Goal: Information Seeking & Learning: Learn about a topic

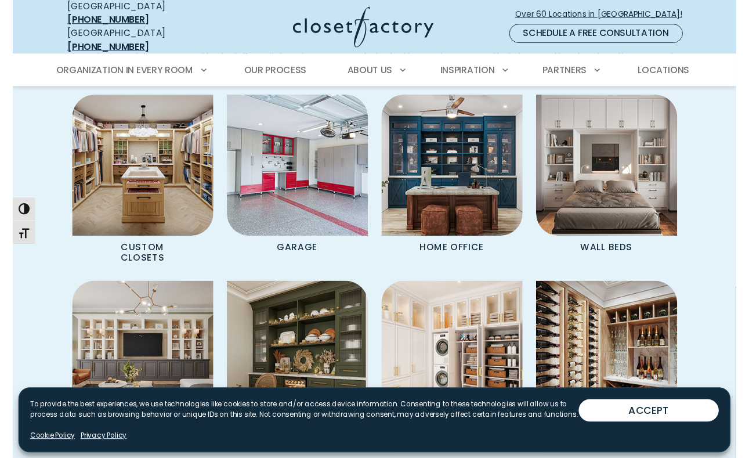
scroll to position [922, 0]
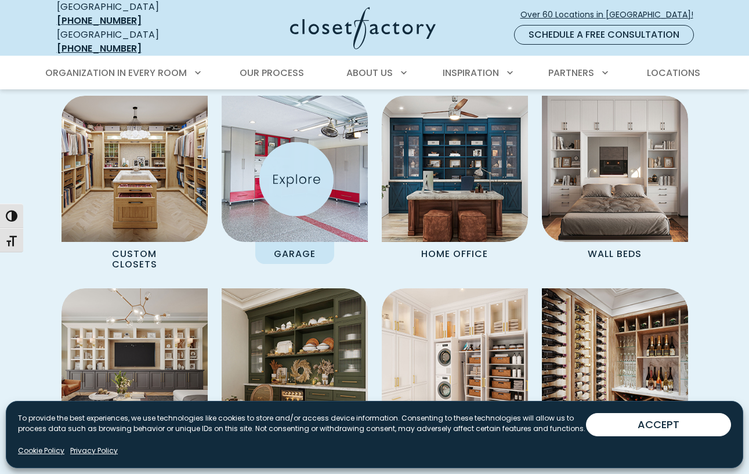
click at [296, 179] on img "Spaces Grid" at bounding box center [294, 168] width 161 height 161
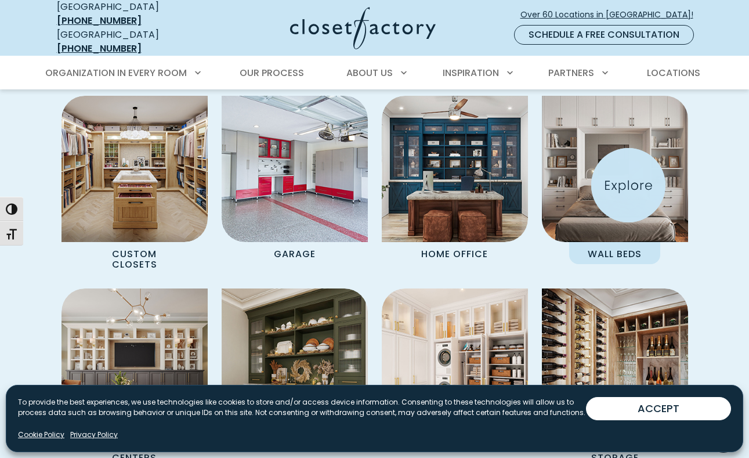
click at [496, 185] on img "Spaces Grid" at bounding box center [614, 168] width 161 height 161
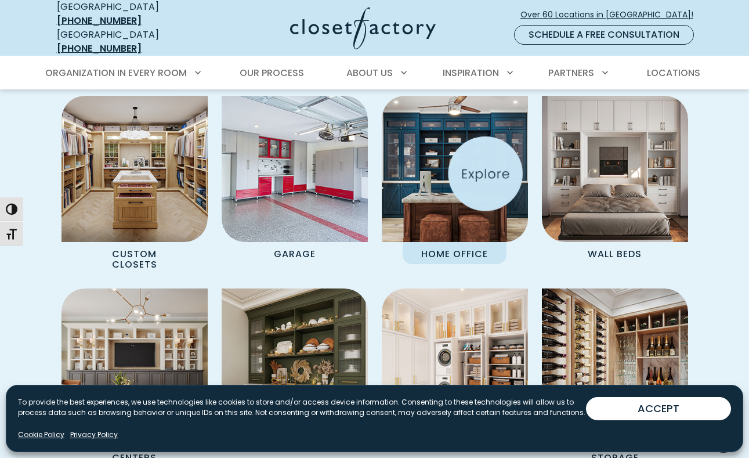
click at [475, 173] on img "Spaces Grid" at bounding box center [454, 168] width 161 height 161
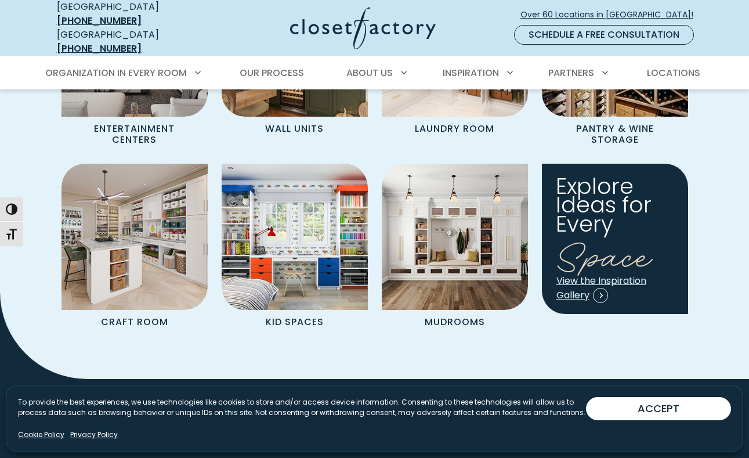
scroll to position [1243, 0]
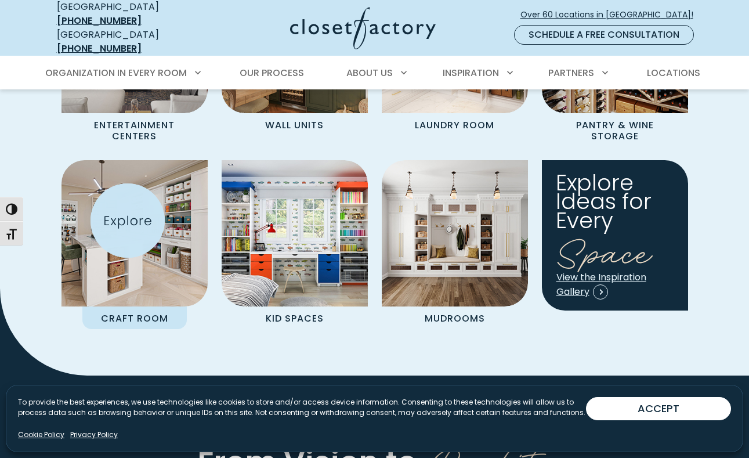
click at [128, 220] on img "Spaces Grid" at bounding box center [134, 233] width 161 height 161
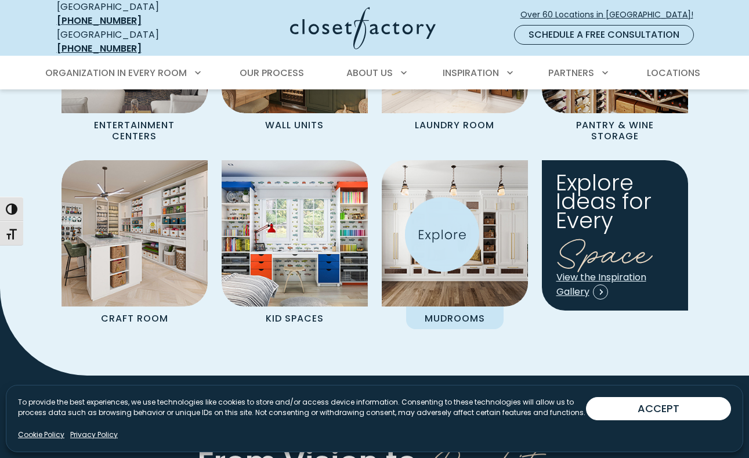
click at [442, 234] on img "Spaces Grid" at bounding box center [454, 233] width 161 height 161
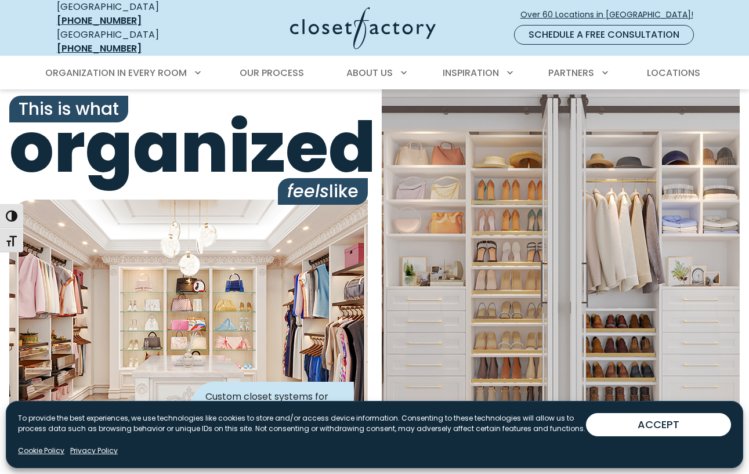
scroll to position [0, 0]
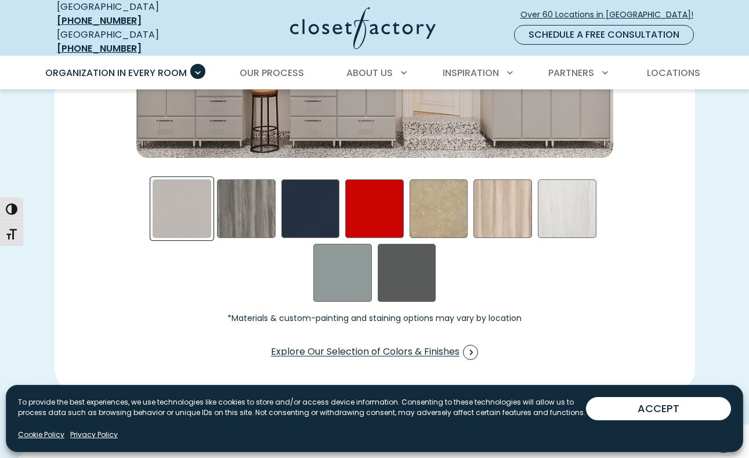
scroll to position [1722, 0]
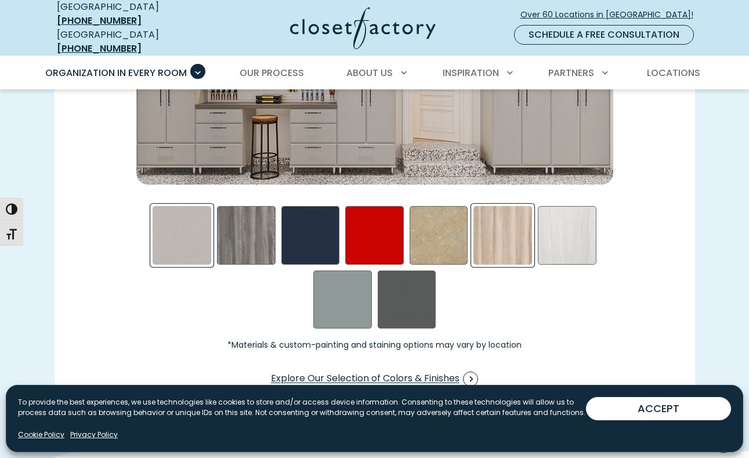
click at [506, 235] on div "Picnic in the Park Swatch" at bounding box center [502, 235] width 59 height 59
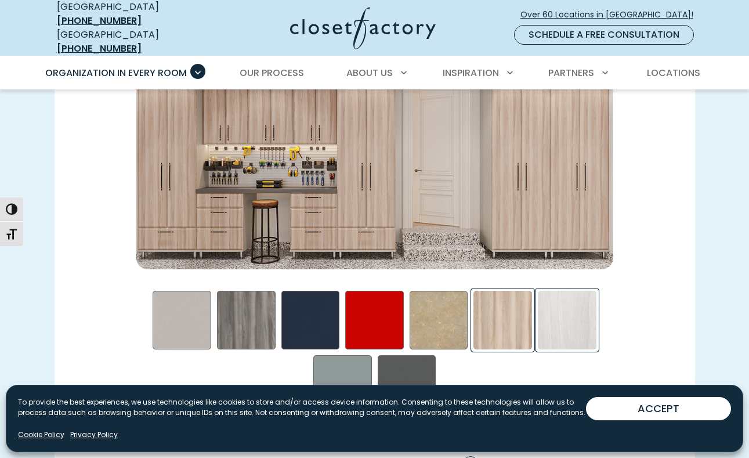
scroll to position [1638, 0]
click at [399, 368] on div "Storm Swatch" at bounding box center [407, 383] width 59 height 59
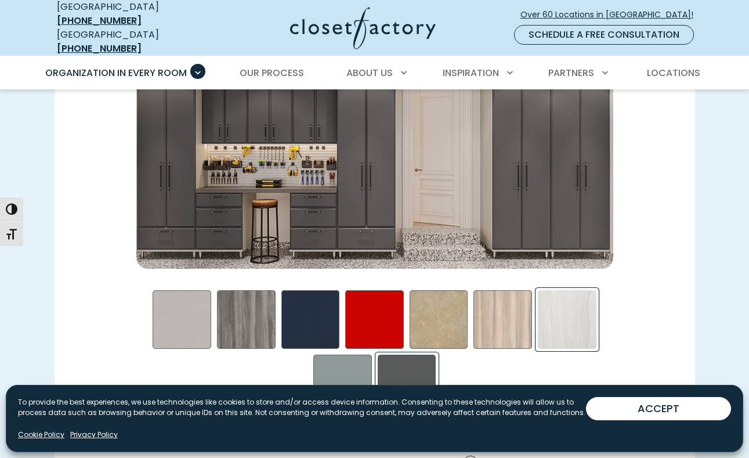
click at [566, 327] on div "Skye Swatch" at bounding box center [567, 319] width 59 height 59
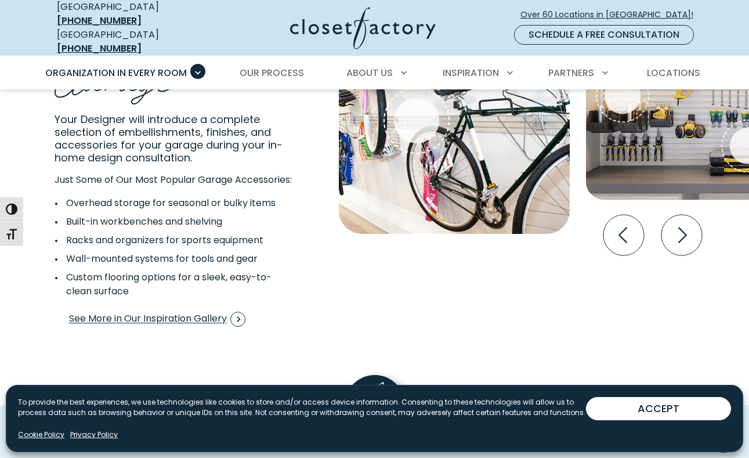
scroll to position [2191, 0]
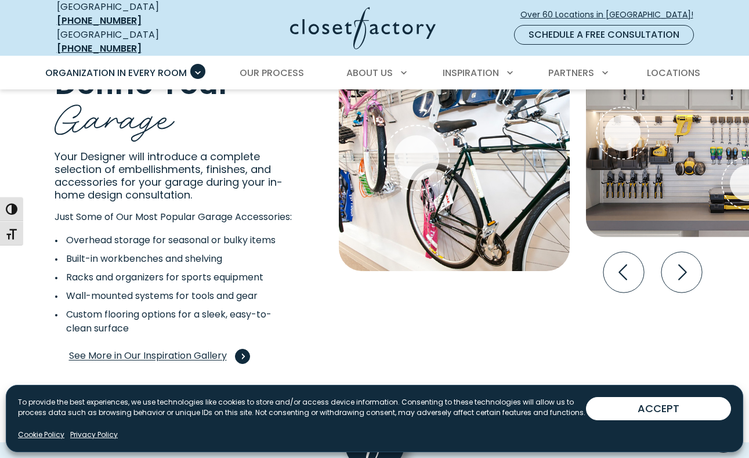
click at [200, 352] on span "See More in Our Inspiration Gallery" at bounding box center [157, 356] width 176 height 15
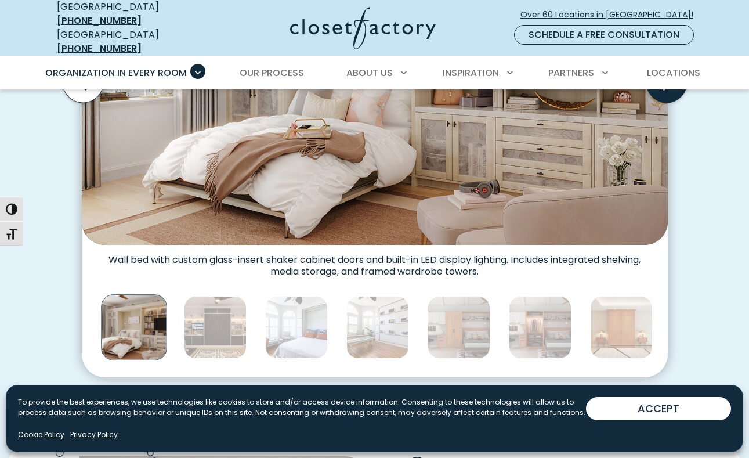
scroll to position [521, 0]
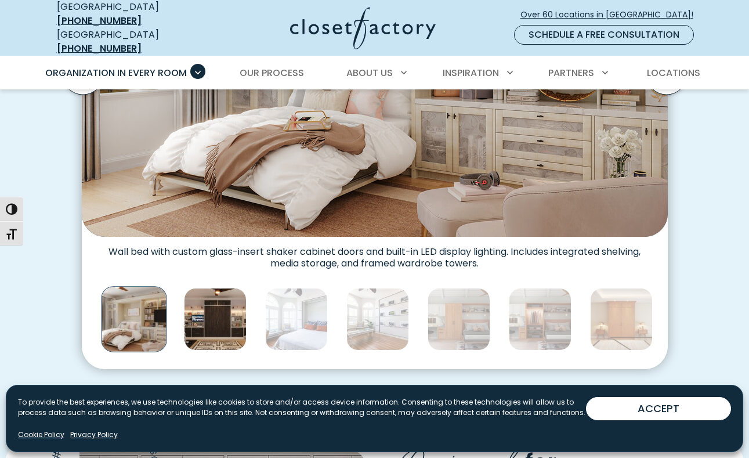
click at [238, 323] on img "Thumbnail Gallery" at bounding box center [215, 319] width 63 height 63
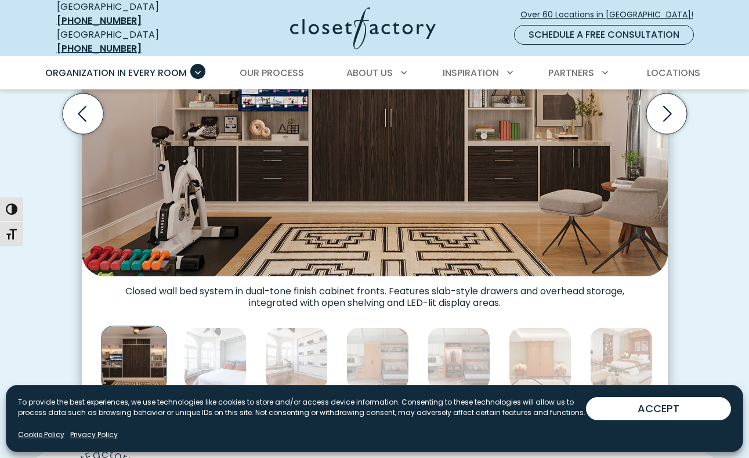
scroll to position [492, 0]
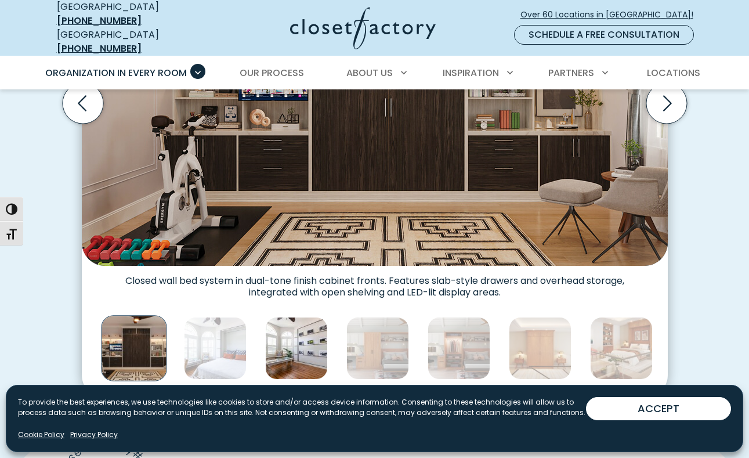
click at [280, 338] on img "Thumbnail Gallery" at bounding box center [296, 348] width 63 height 63
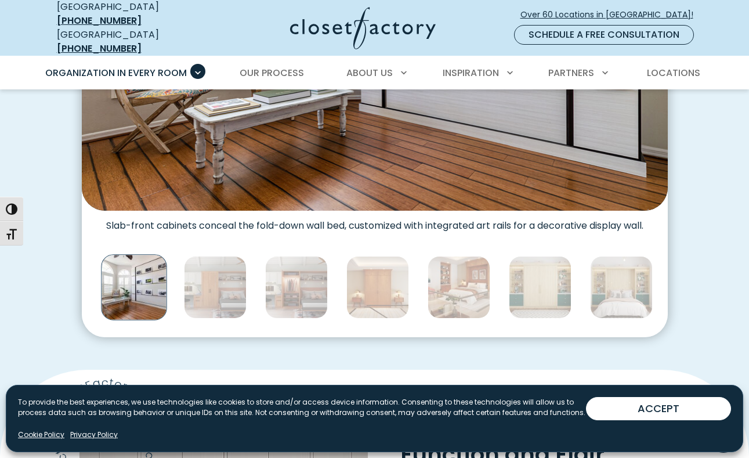
scroll to position [553, 0]
click at [234, 281] on img "Thumbnail Gallery" at bounding box center [215, 287] width 63 height 63
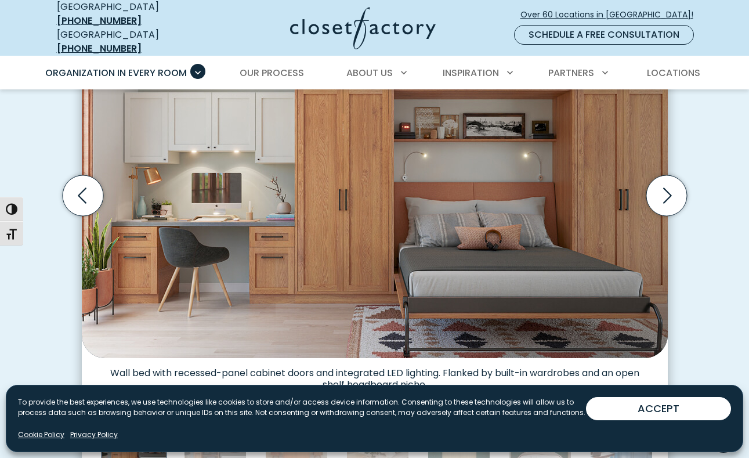
scroll to position [353, 0]
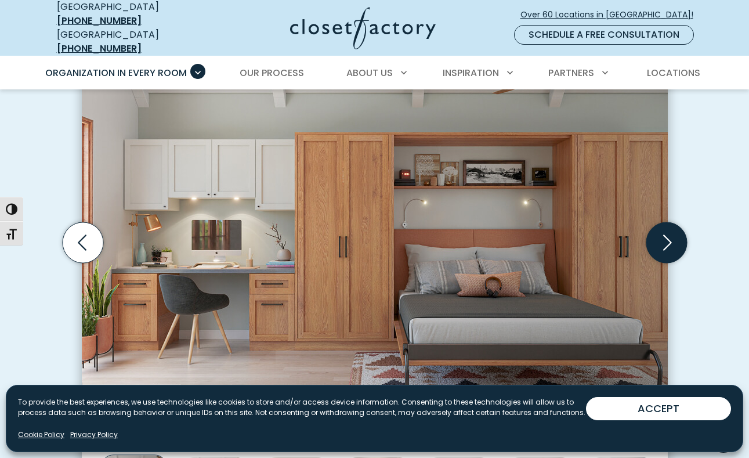
click at [653, 235] on icon "Next slide" at bounding box center [666, 242] width 41 height 41
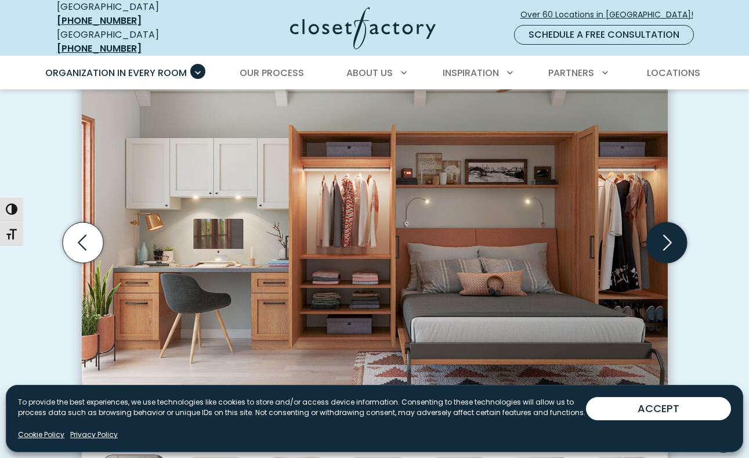
click at [654, 235] on icon "Next slide" at bounding box center [666, 242] width 41 height 41
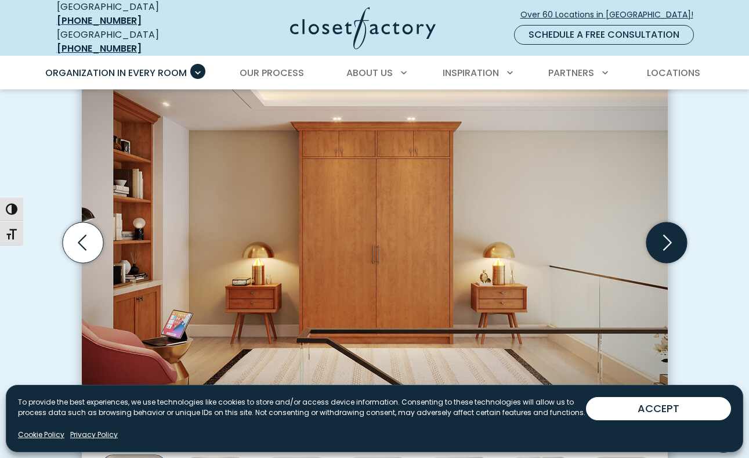
click at [654, 235] on icon "Next slide" at bounding box center [666, 242] width 41 height 41
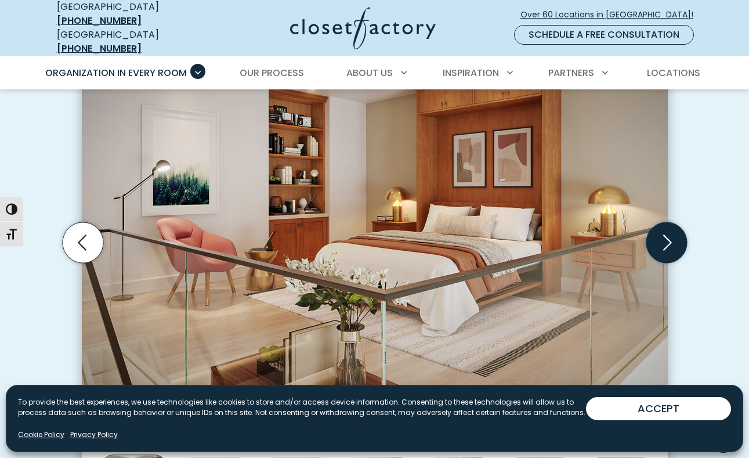
click at [654, 235] on icon "Next slide" at bounding box center [666, 242] width 41 height 41
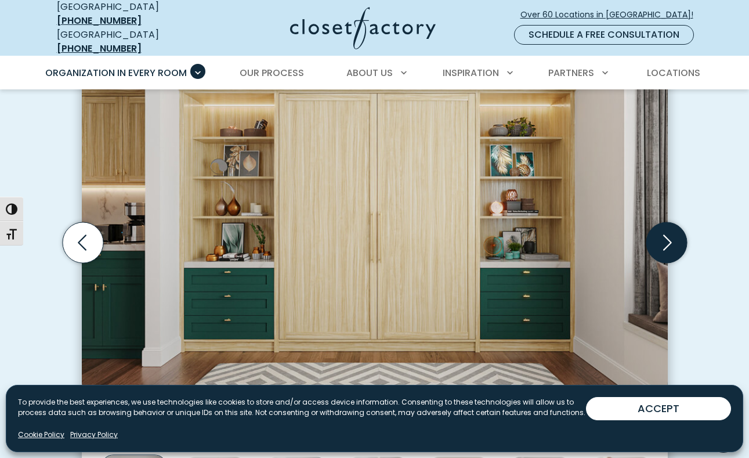
click at [654, 235] on icon "Next slide" at bounding box center [666, 242] width 41 height 41
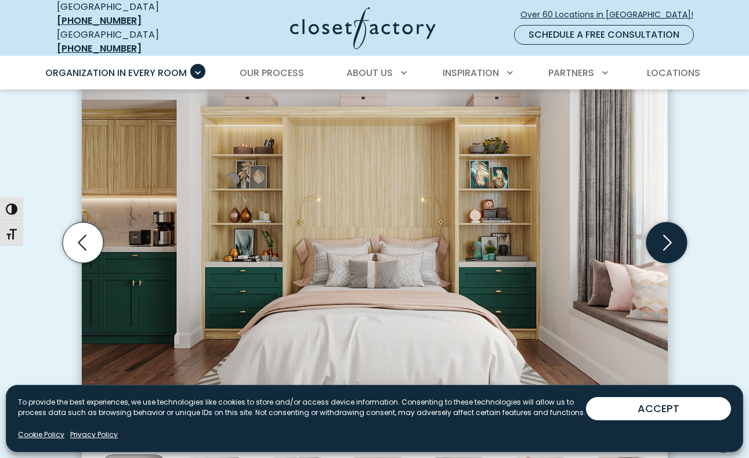
click at [654, 235] on icon "Next slide" at bounding box center [666, 242] width 41 height 41
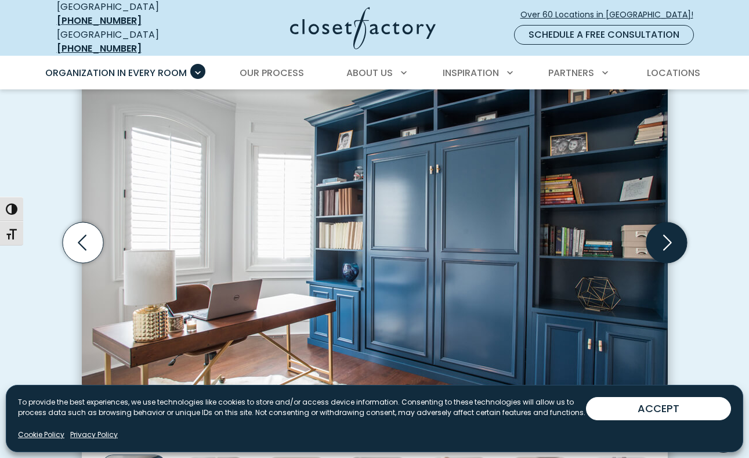
click at [654, 236] on icon "Next slide" at bounding box center [666, 242] width 41 height 41
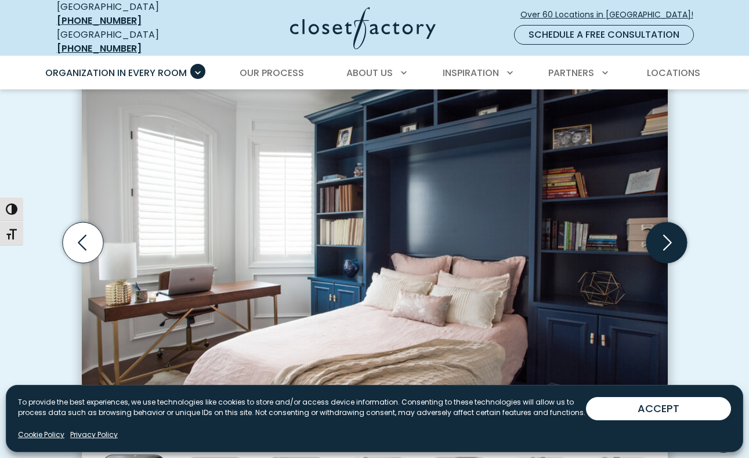
click at [654, 236] on icon "Next slide" at bounding box center [666, 242] width 41 height 41
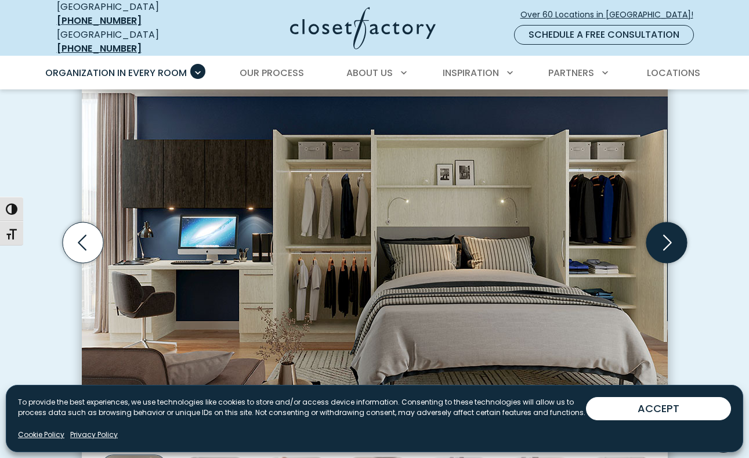
click at [654, 236] on icon "Next slide" at bounding box center [666, 242] width 41 height 41
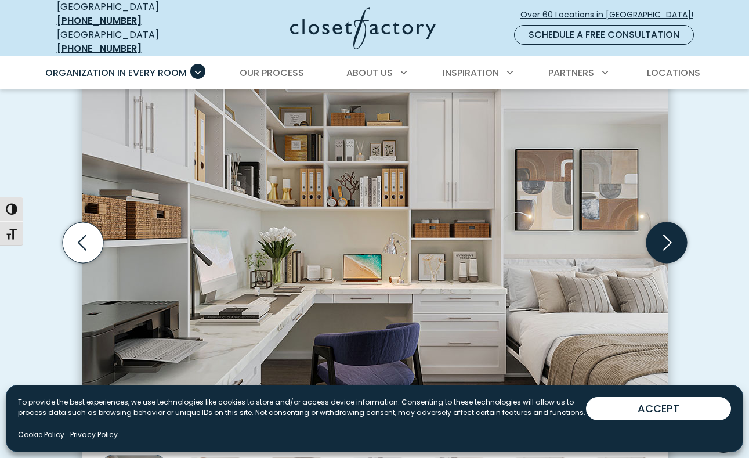
click at [654, 234] on icon "Next slide" at bounding box center [666, 242] width 41 height 41
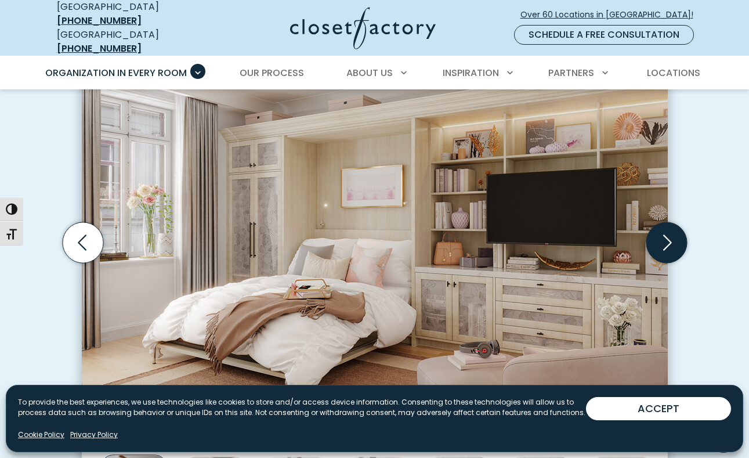
click at [654, 234] on icon "Next slide" at bounding box center [666, 242] width 41 height 41
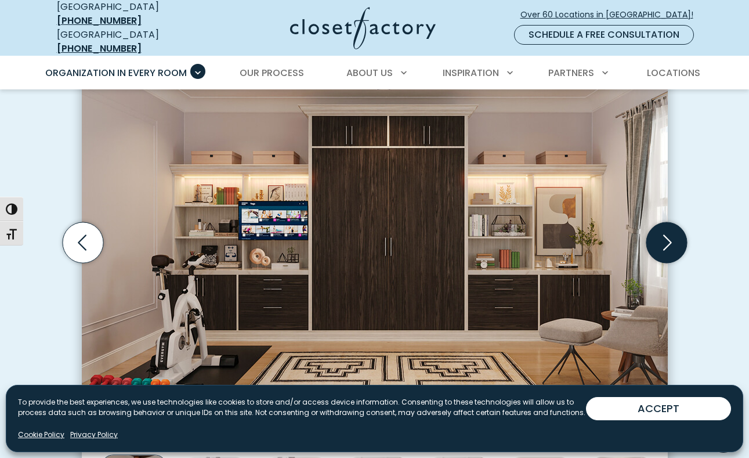
click at [654, 234] on icon "Next slide" at bounding box center [666, 242] width 41 height 41
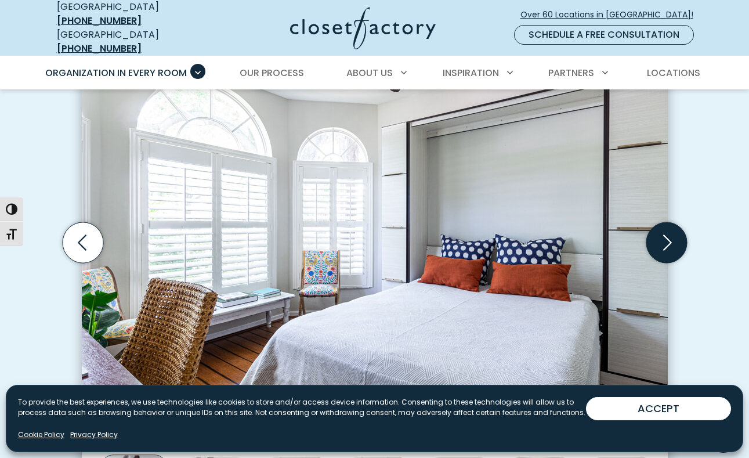
click at [654, 234] on icon "Next slide" at bounding box center [666, 242] width 41 height 41
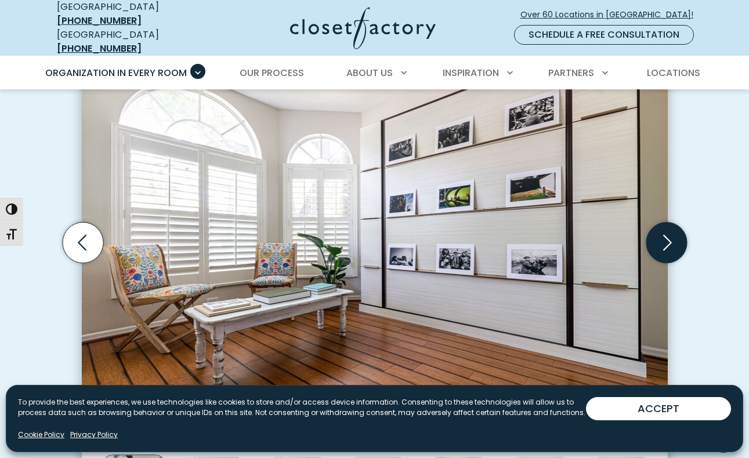
click at [654, 234] on icon "Next slide" at bounding box center [666, 242] width 41 height 41
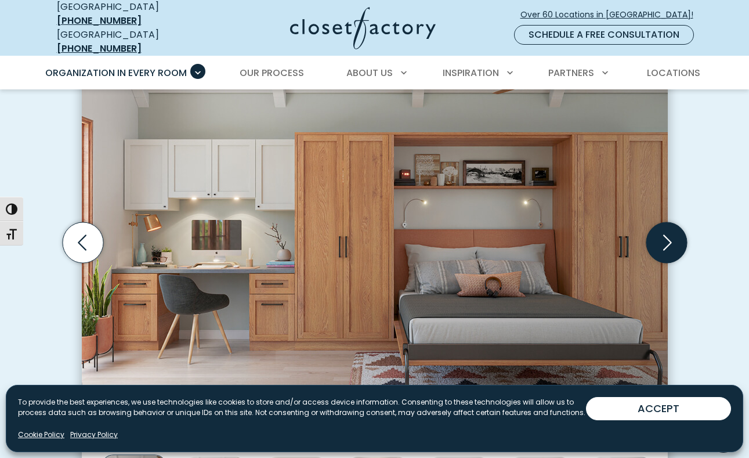
click at [654, 234] on icon "Next slide" at bounding box center [666, 242] width 41 height 41
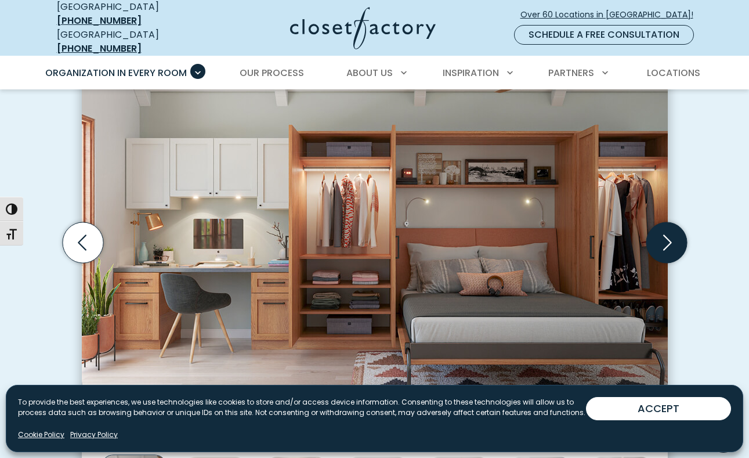
click at [654, 234] on icon "Next slide" at bounding box center [666, 242] width 41 height 41
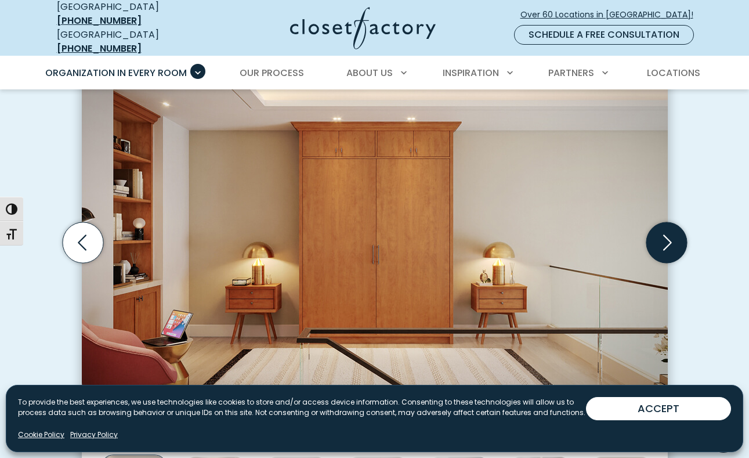
click at [654, 234] on icon "Next slide" at bounding box center [666, 242] width 41 height 41
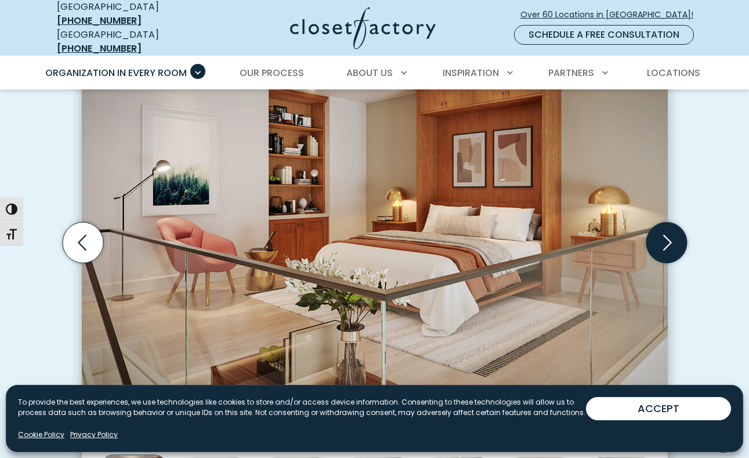
click at [654, 234] on icon "Next slide" at bounding box center [666, 242] width 41 height 41
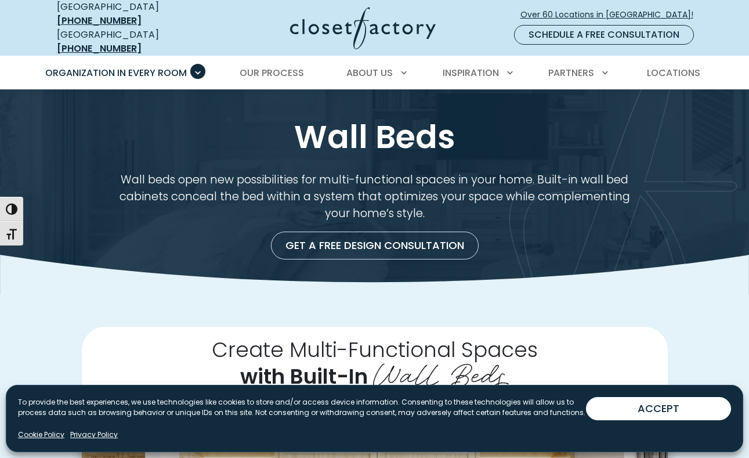
scroll to position [0, 0]
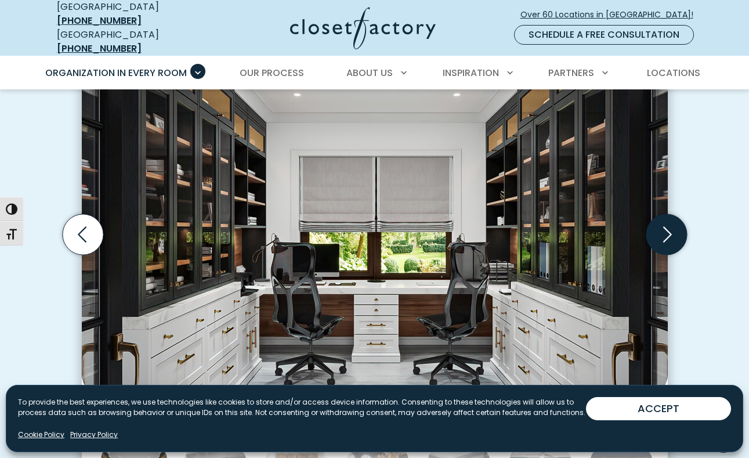
scroll to position [361, 0]
click at [668, 222] on icon "Next slide" at bounding box center [667, 234] width 50 height 50
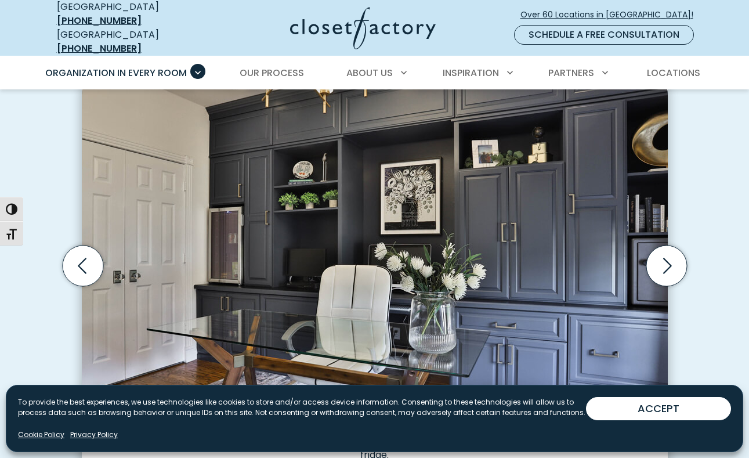
scroll to position [331, 0]
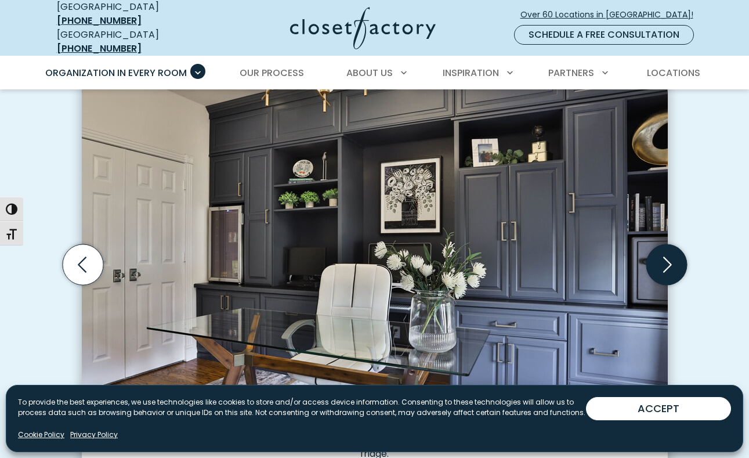
click at [667, 244] on icon "Next slide" at bounding box center [666, 264] width 41 height 41
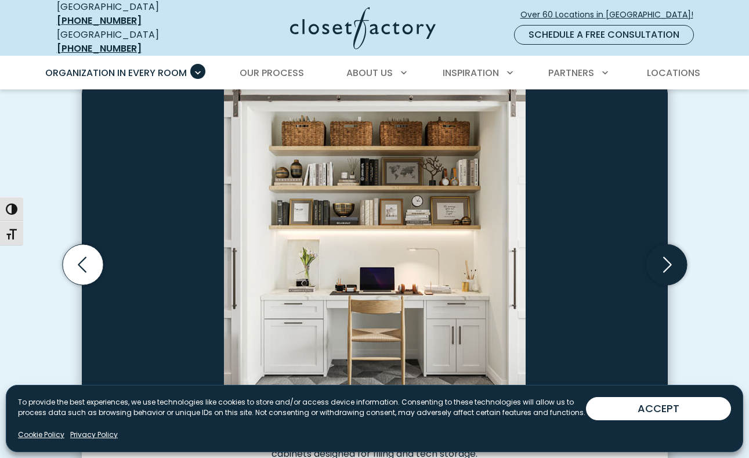
click at [667, 244] on icon "Next slide" at bounding box center [666, 264] width 41 height 41
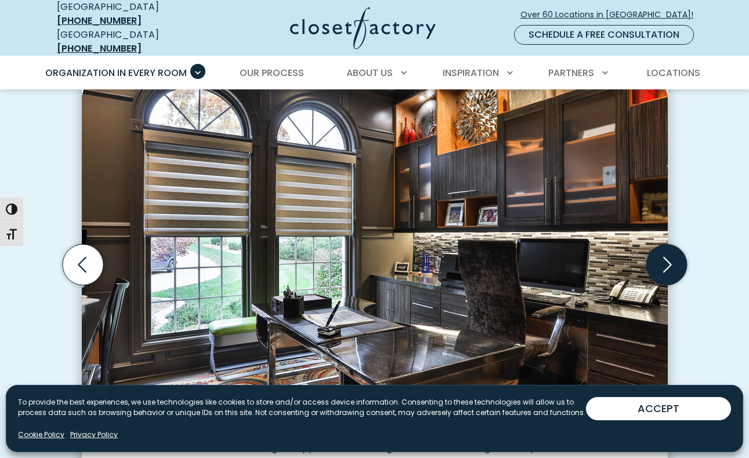
click at [667, 244] on icon "Next slide" at bounding box center [666, 264] width 41 height 41
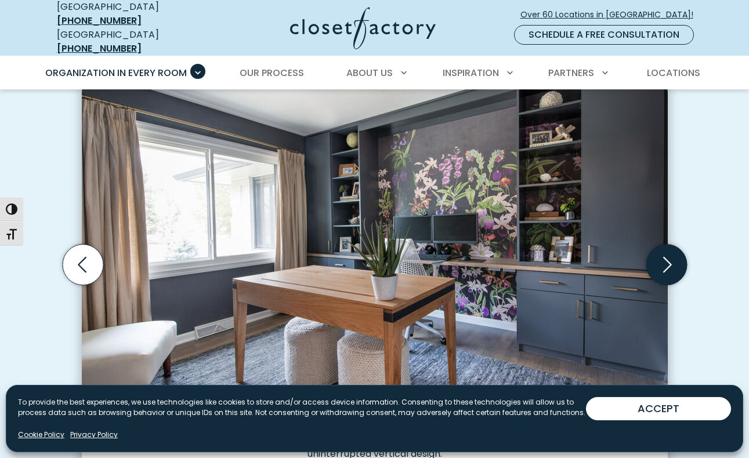
click at [667, 244] on icon "Next slide" at bounding box center [666, 264] width 41 height 41
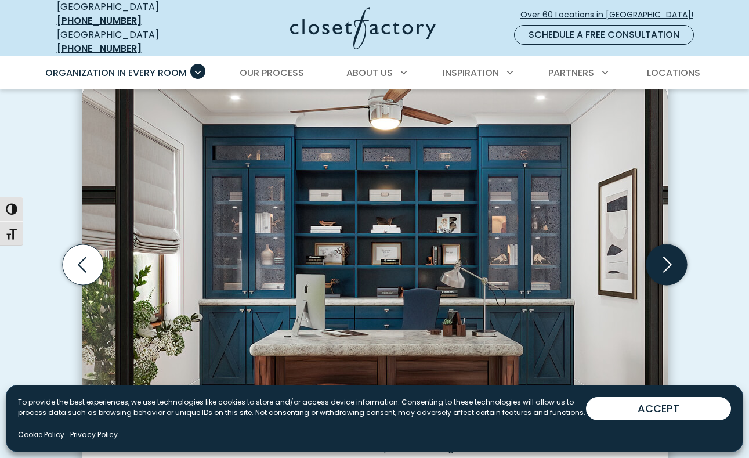
click at [667, 244] on icon "Next slide" at bounding box center [666, 264] width 41 height 41
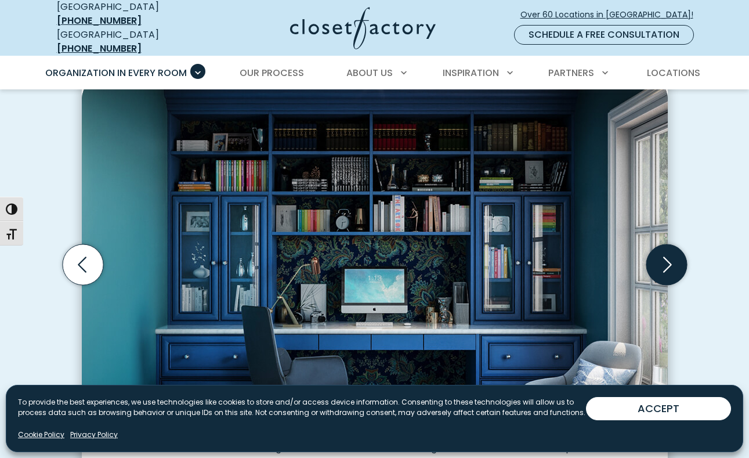
click at [667, 244] on icon "Next slide" at bounding box center [666, 264] width 41 height 41
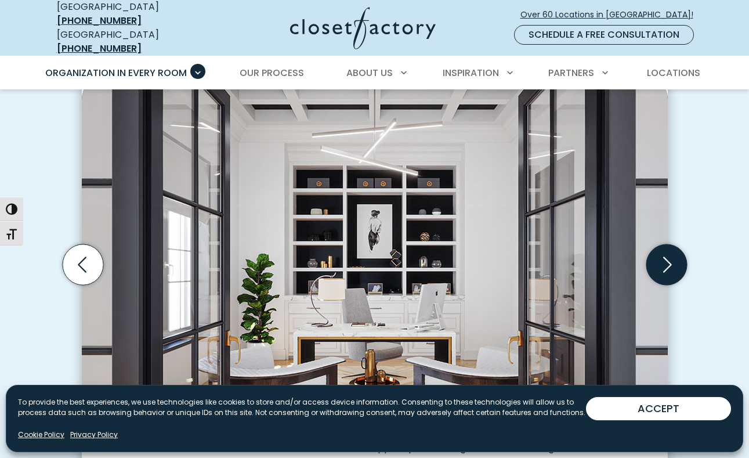
click at [667, 244] on icon "Next slide" at bounding box center [666, 264] width 41 height 41
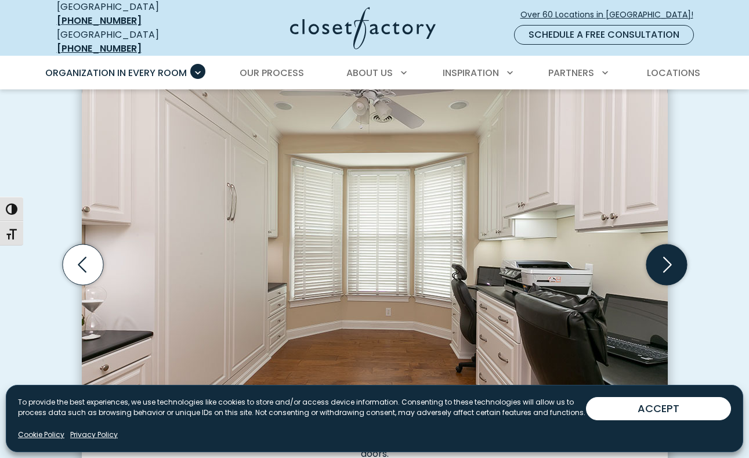
click at [667, 244] on icon "Next slide" at bounding box center [666, 264] width 41 height 41
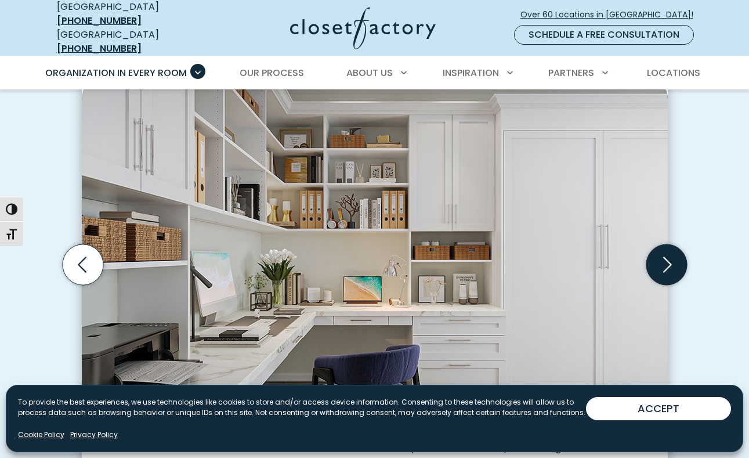
click at [667, 244] on icon "Next slide" at bounding box center [666, 264] width 41 height 41
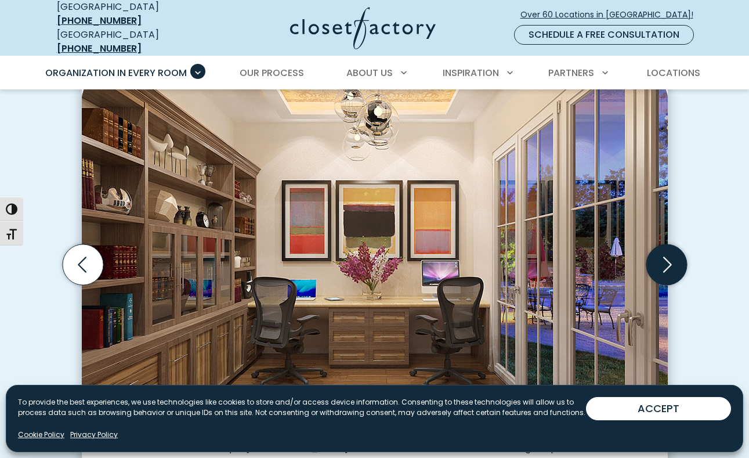
click at [667, 244] on icon "Next slide" at bounding box center [666, 264] width 41 height 41
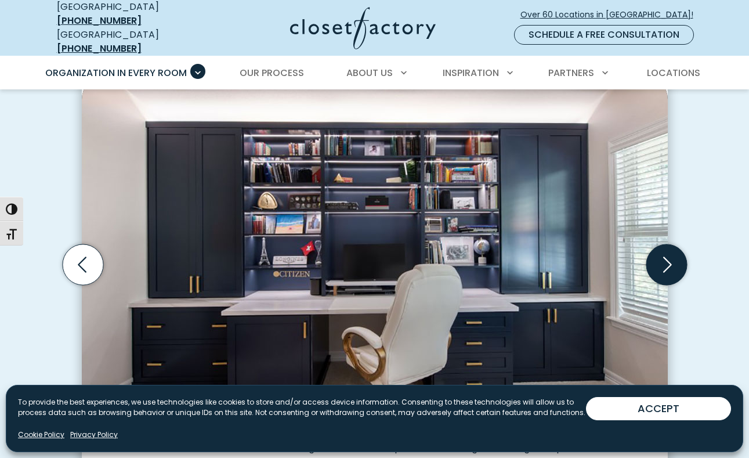
click at [667, 244] on icon "Next slide" at bounding box center [666, 264] width 41 height 41
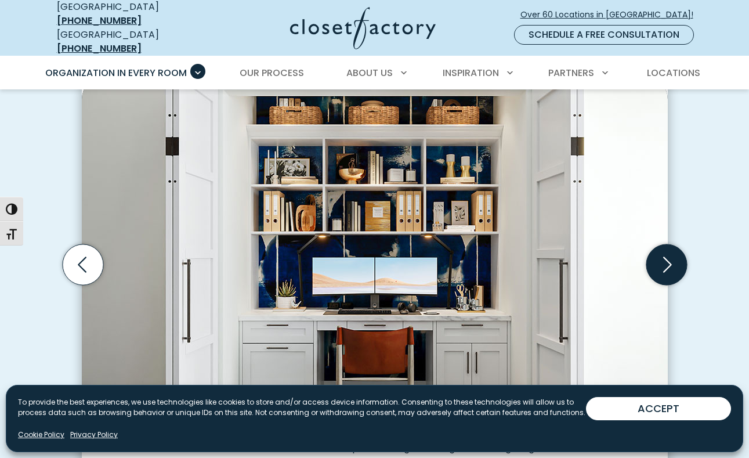
click at [667, 244] on icon "Next slide" at bounding box center [666, 264] width 41 height 41
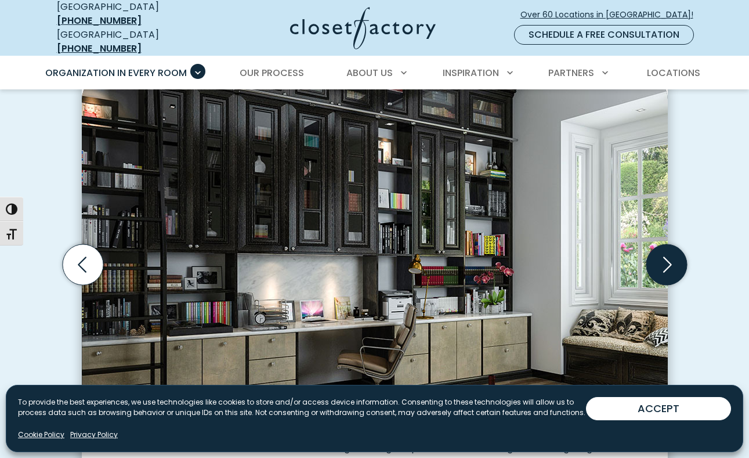
click at [667, 244] on icon "Next slide" at bounding box center [666, 264] width 41 height 41
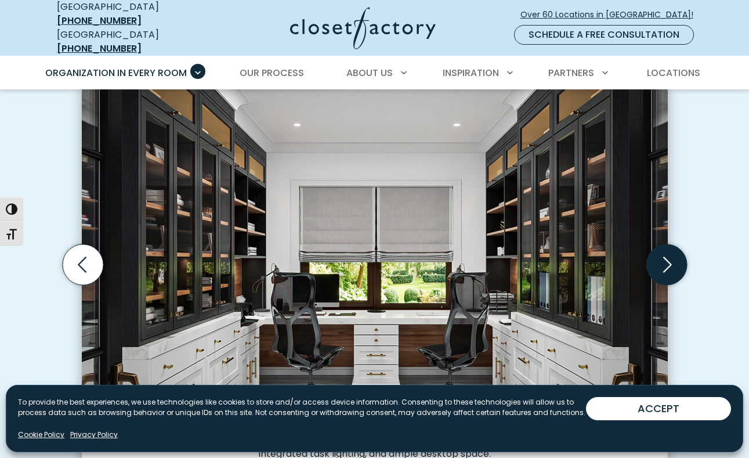
click at [667, 244] on icon "Next slide" at bounding box center [666, 264] width 41 height 41
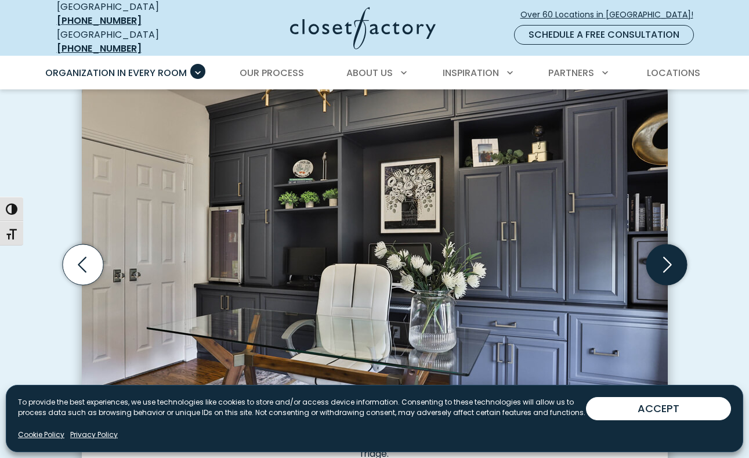
click at [667, 244] on icon "Next slide" at bounding box center [666, 264] width 41 height 41
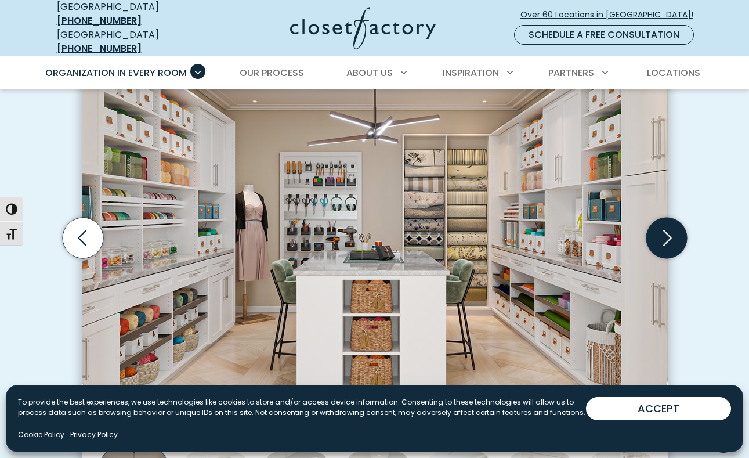
scroll to position [357, 0]
click at [662, 231] on icon "Next slide" at bounding box center [666, 238] width 41 height 41
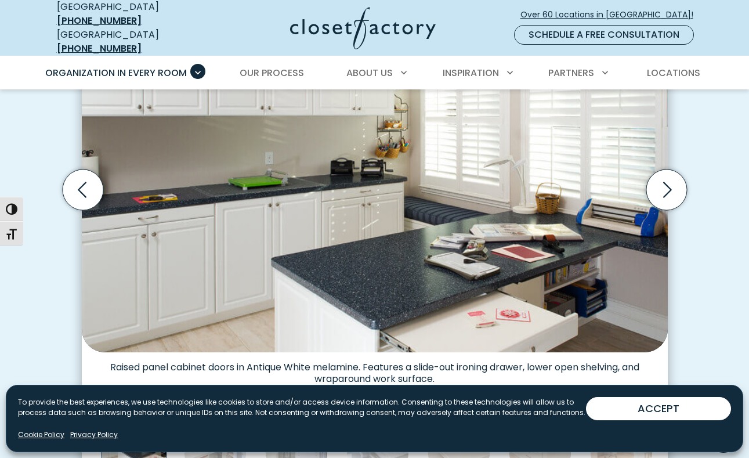
scroll to position [405, 0]
click at [672, 190] on icon "Next slide" at bounding box center [666, 189] width 41 height 41
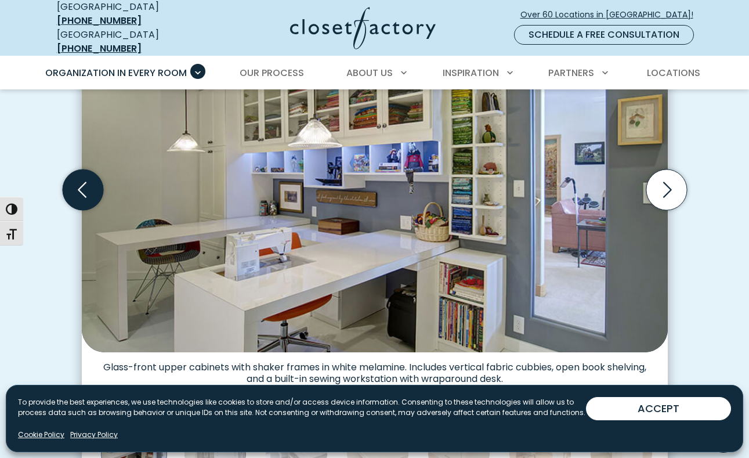
click at [88, 188] on icon "Previous slide" at bounding box center [82, 189] width 41 height 41
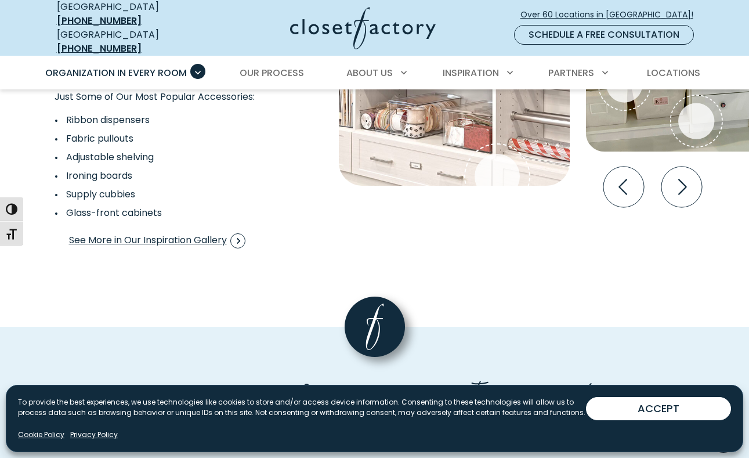
scroll to position [2236, 0]
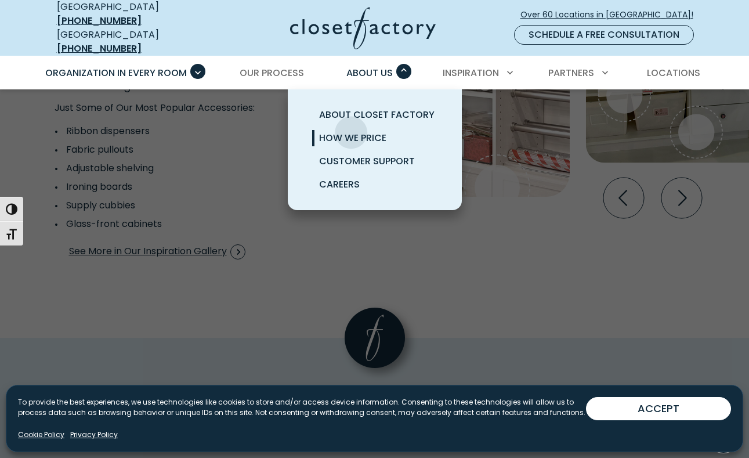
click at [351, 131] on span "How We Price" at bounding box center [352, 137] width 67 height 13
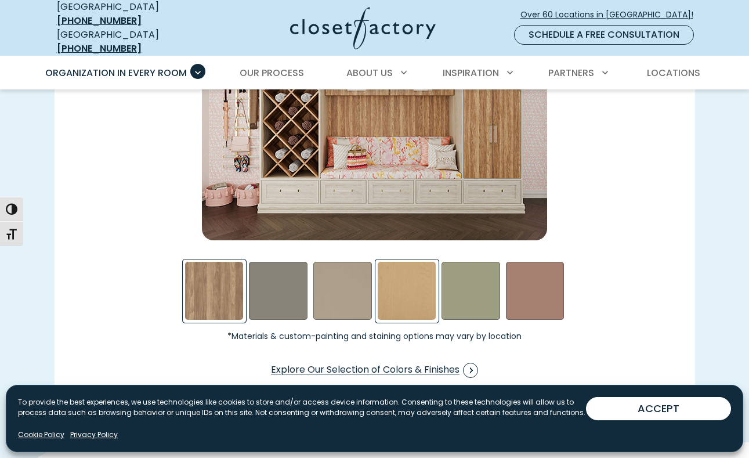
scroll to position [1750, 0]
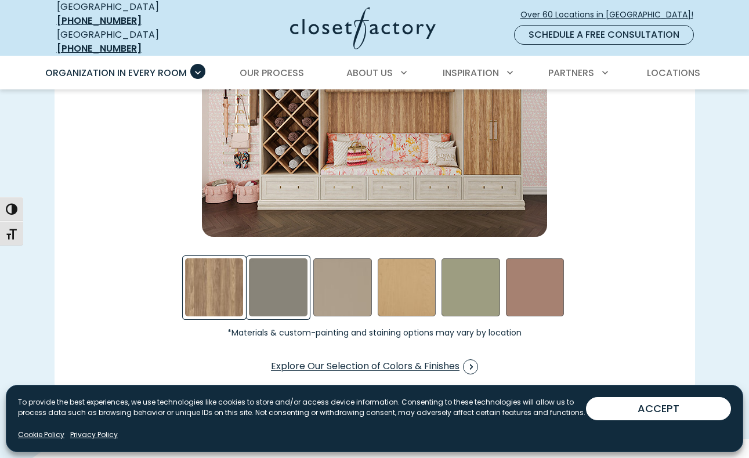
click at [295, 298] on div "Northwind Swatch" at bounding box center [278, 287] width 59 height 59
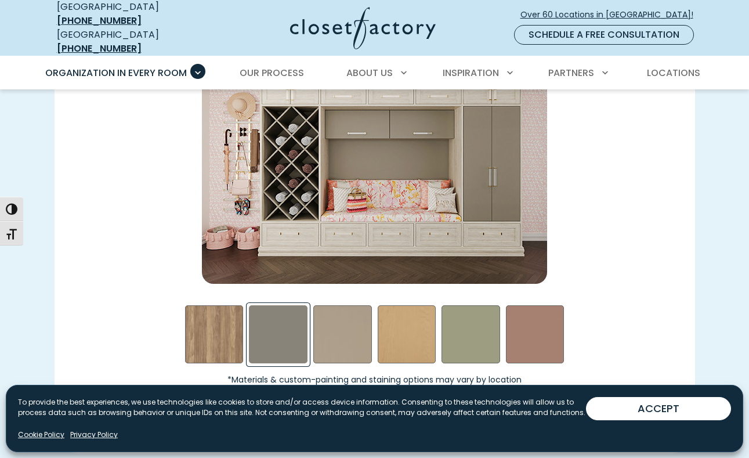
scroll to position [1710, 0]
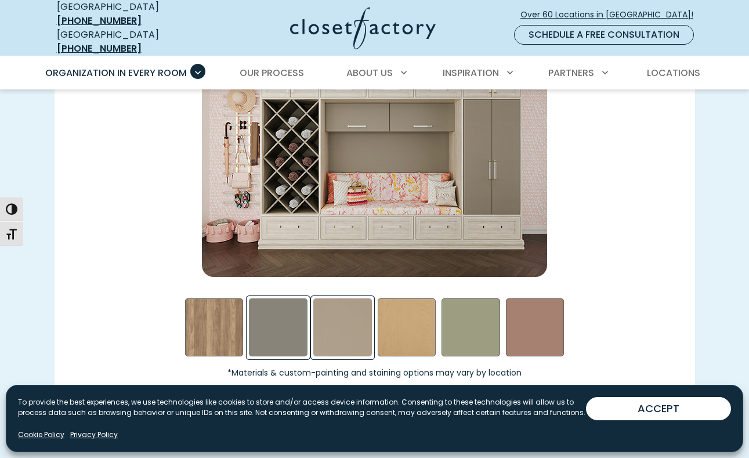
click at [350, 320] on div "Daybreak Swatch" at bounding box center [342, 327] width 59 height 59
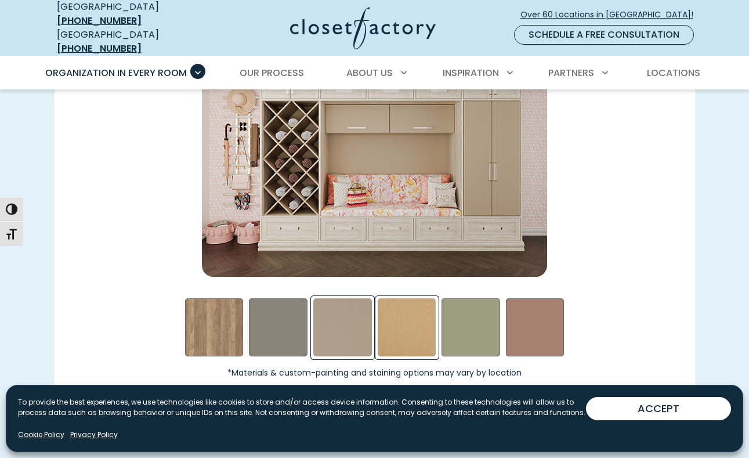
click at [411, 326] on div "Hardrock Maple Swatch" at bounding box center [407, 327] width 59 height 59
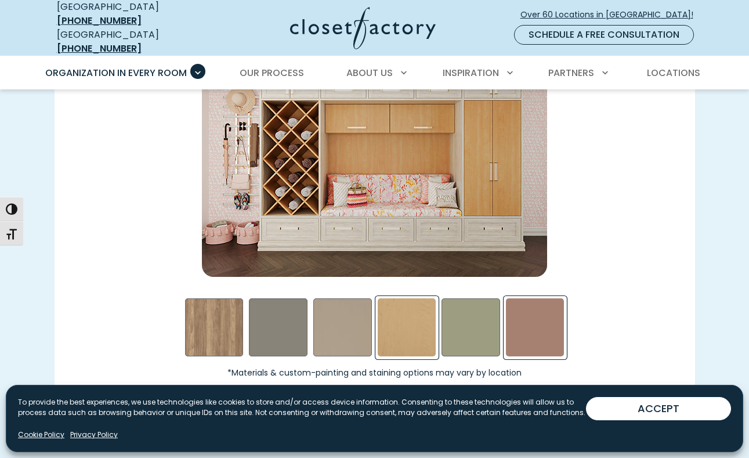
click at [550, 320] on div "Terrarosa Swatch" at bounding box center [535, 327] width 59 height 59
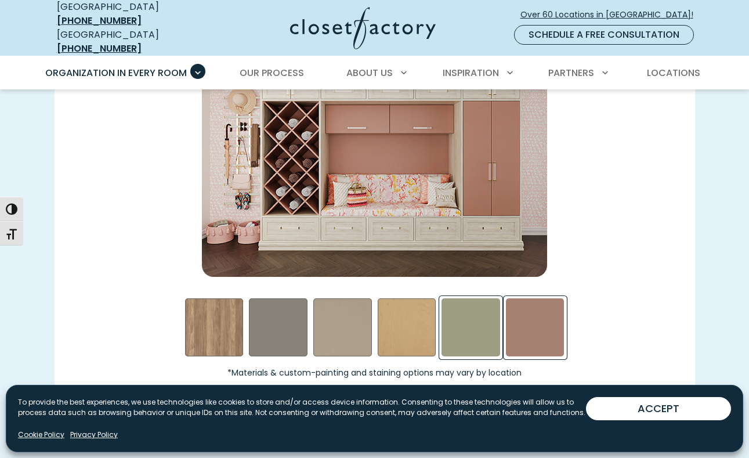
click at [476, 331] on div "Sage Swatch" at bounding box center [470, 327] width 59 height 59
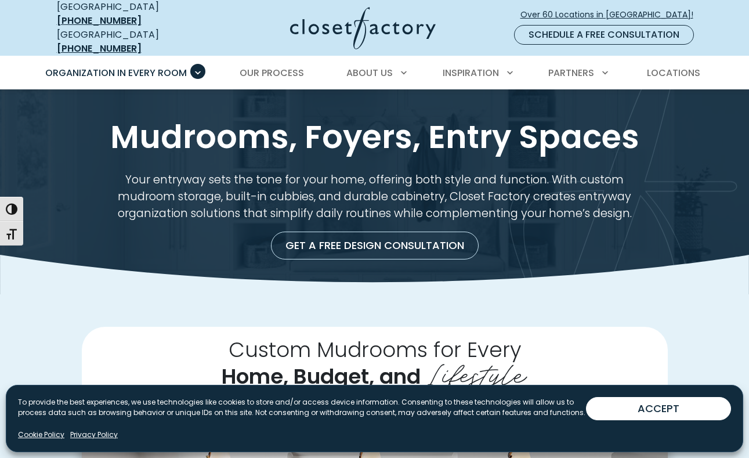
scroll to position [0, 0]
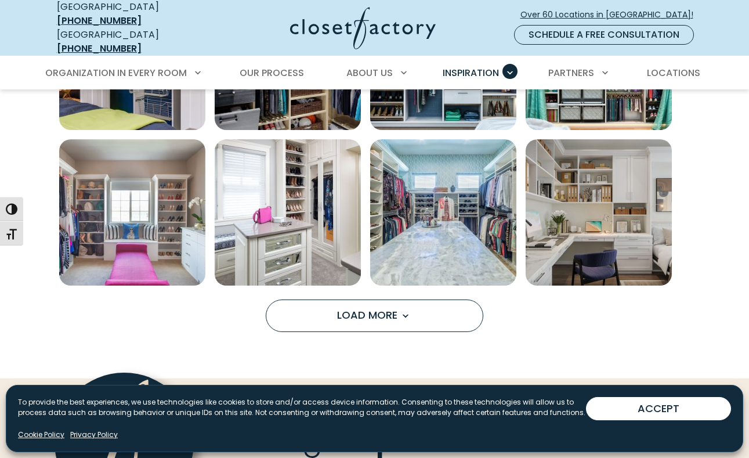
scroll to position [838, 0]
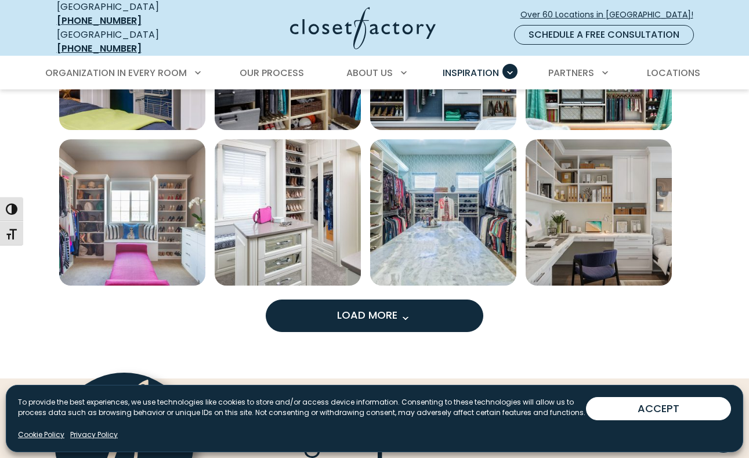
click at [370, 317] on button "Load More" at bounding box center [375, 315] width 218 height 32
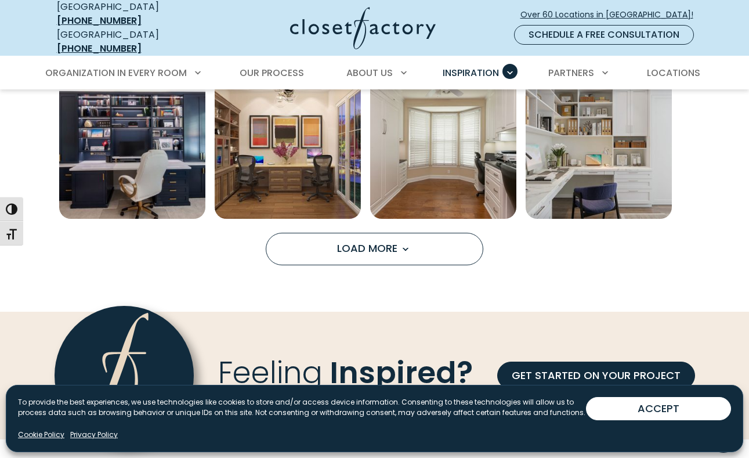
scroll to position [1515, 0]
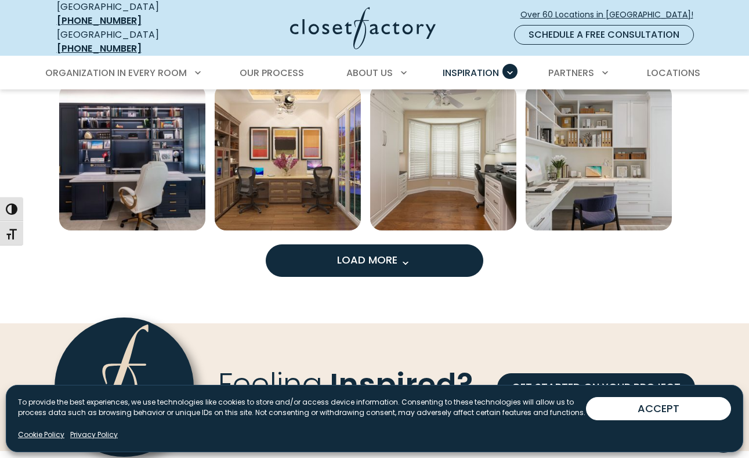
click at [368, 266] on button "Load More" at bounding box center [375, 260] width 218 height 32
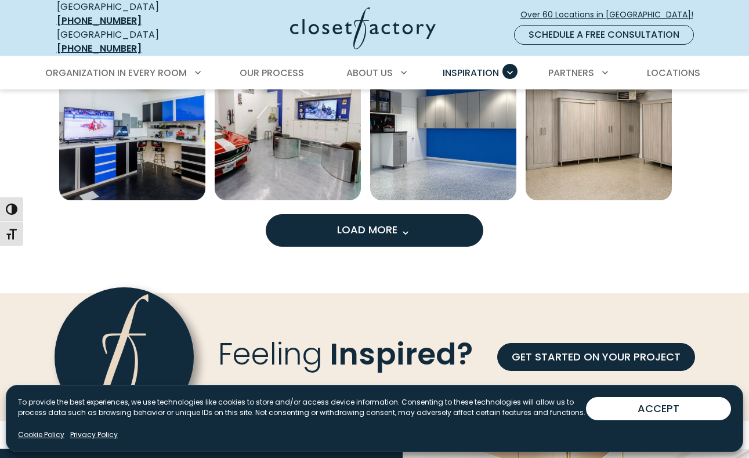
scroll to position [2167, 0]
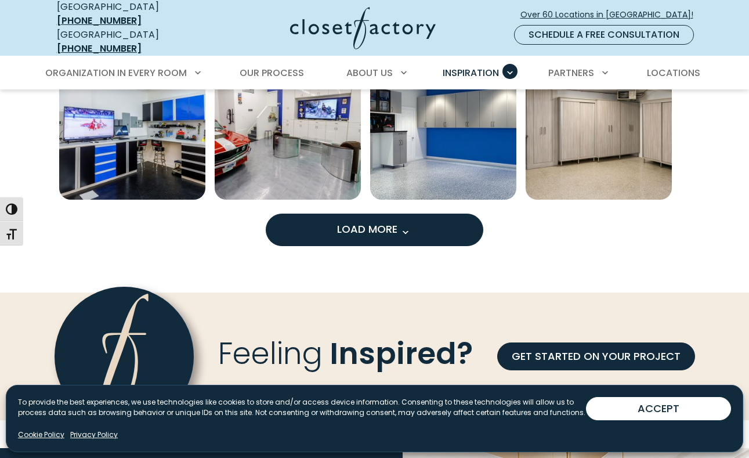
click at [376, 222] on span "Load More" at bounding box center [374, 229] width 75 height 15
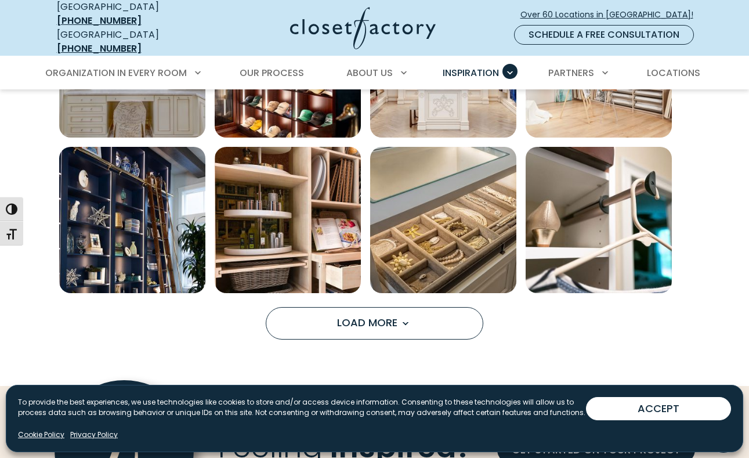
scroll to position [2688, 0]
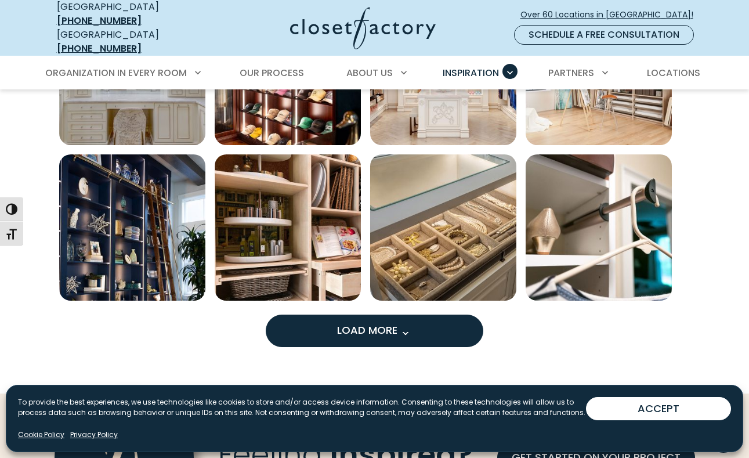
click at [359, 328] on span "Load More" at bounding box center [374, 330] width 75 height 15
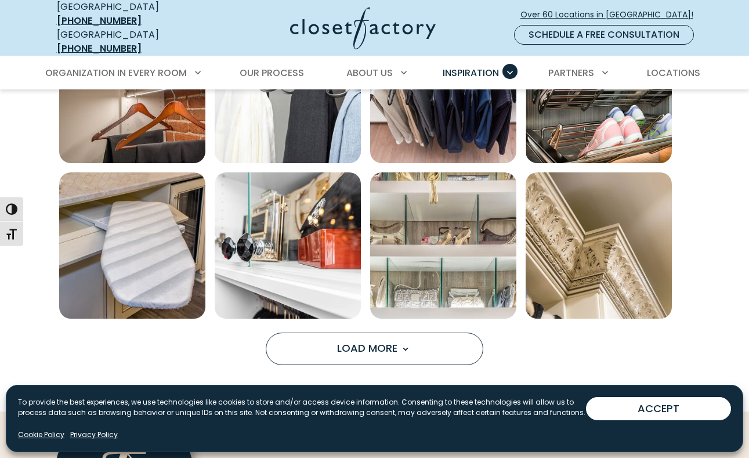
scroll to position [3313, 0]
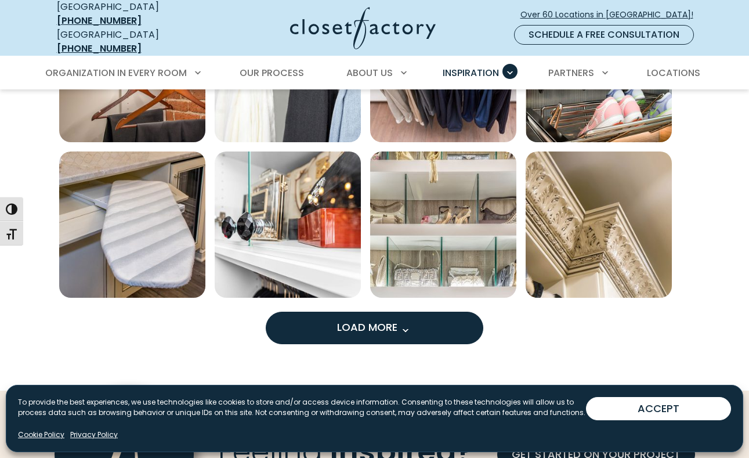
click at [366, 321] on span "Load More" at bounding box center [374, 327] width 75 height 15
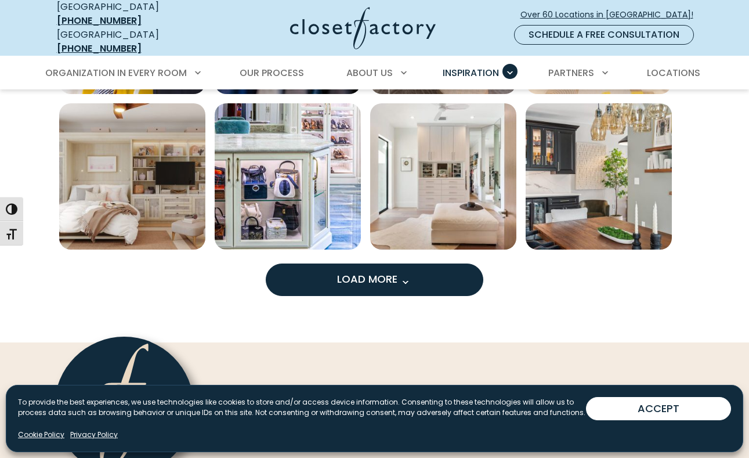
scroll to position [3986, 0]
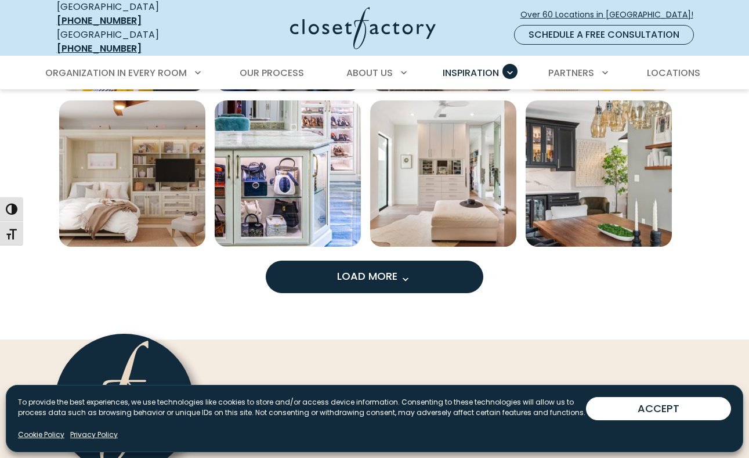
click at [379, 269] on span "Load More" at bounding box center [374, 276] width 75 height 15
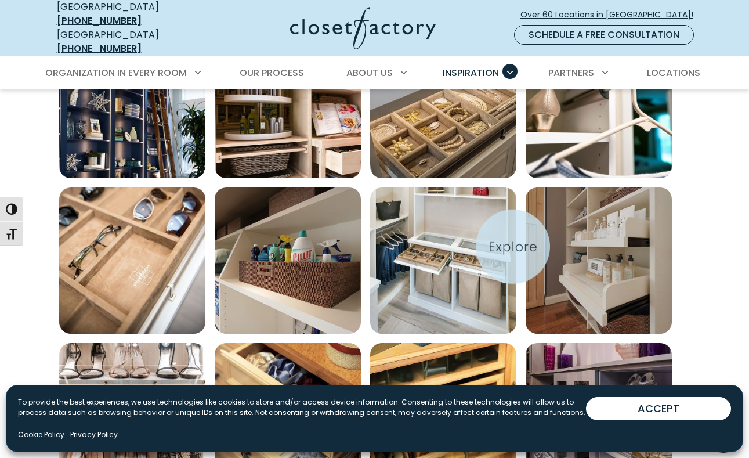
scroll to position [2797, 0]
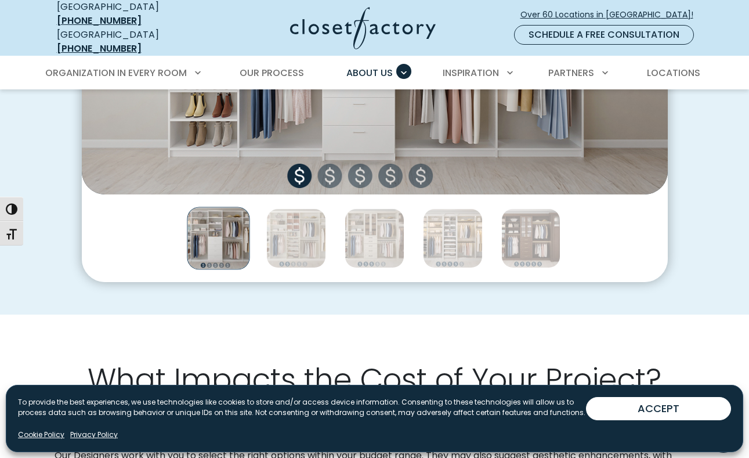
scroll to position [548, 0]
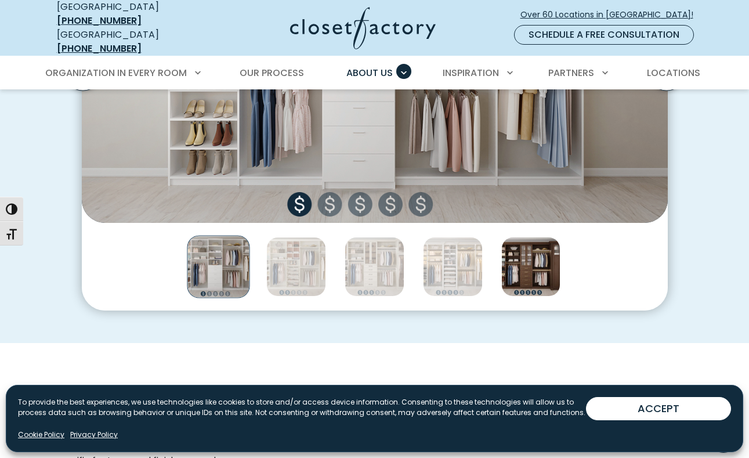
click at [552, 270] on img "Thumbnail Gallery" at bounding box center [531, 267] width 60 height 60
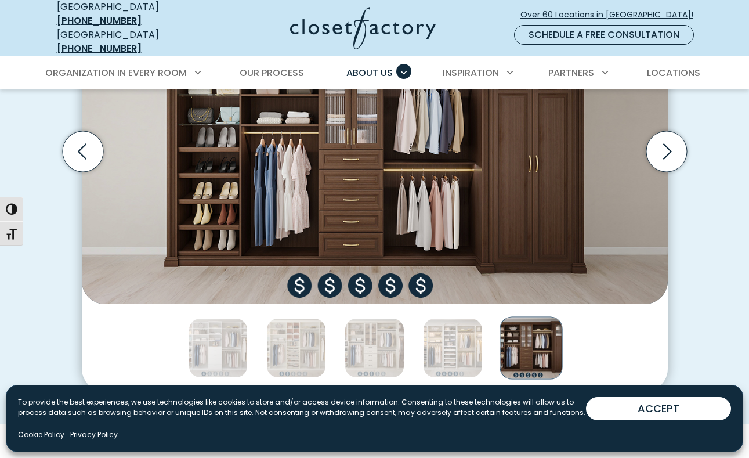
scroll to position [470, 0]
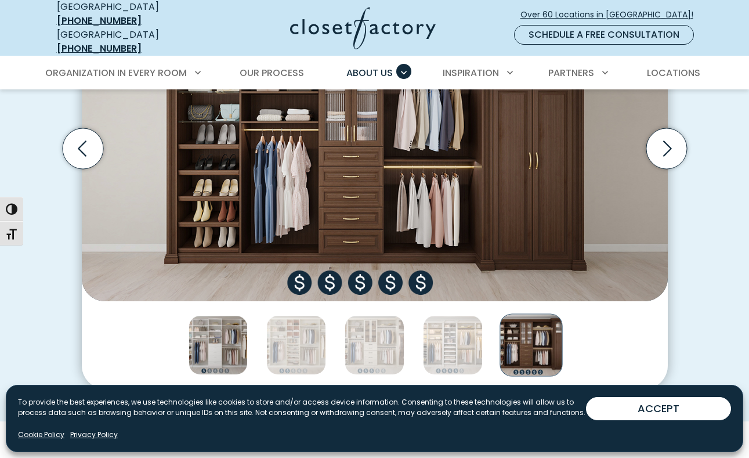
click at [242, 341] on img "Thumbnail Gallery" at bounding box center [219, 345] width 60 height 60
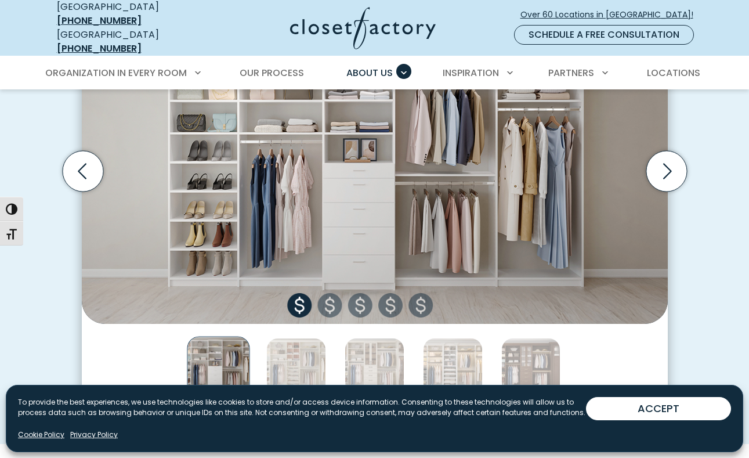
scroll to position [451, 0]
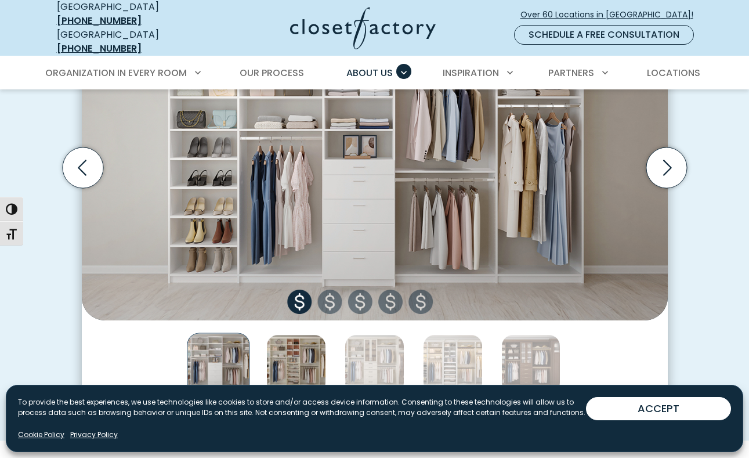
click at [304, 367] on img "Thumbnail Gallery" at bounding box center [296, 364] width 60 height 60
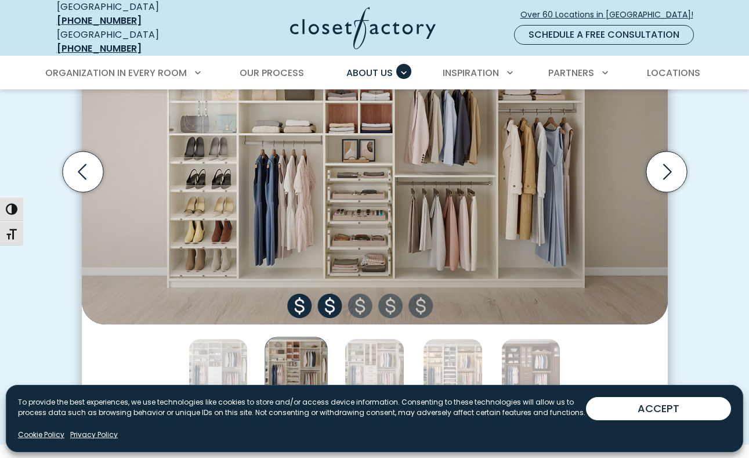
scroll to position [452, 0]
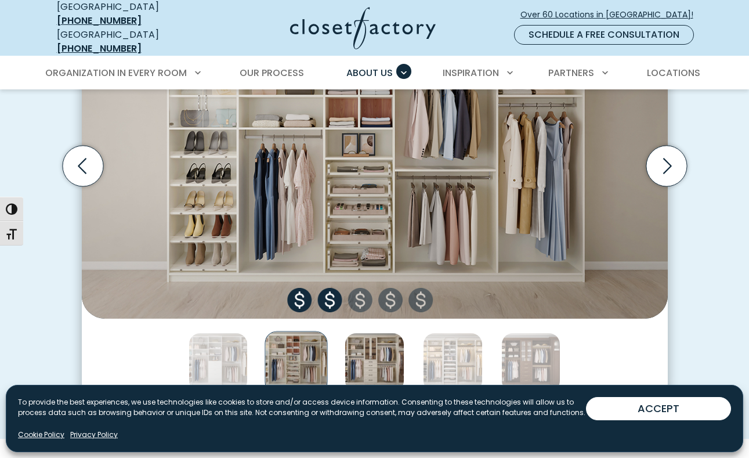
click at [375, 356] on img "Thumbnail Gallery" at bounding box center [375, 362] width 60 height 60
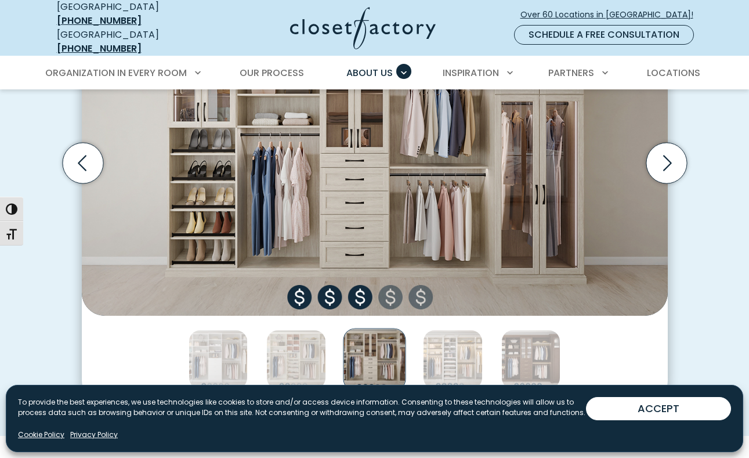
scroll to position [461, 0]
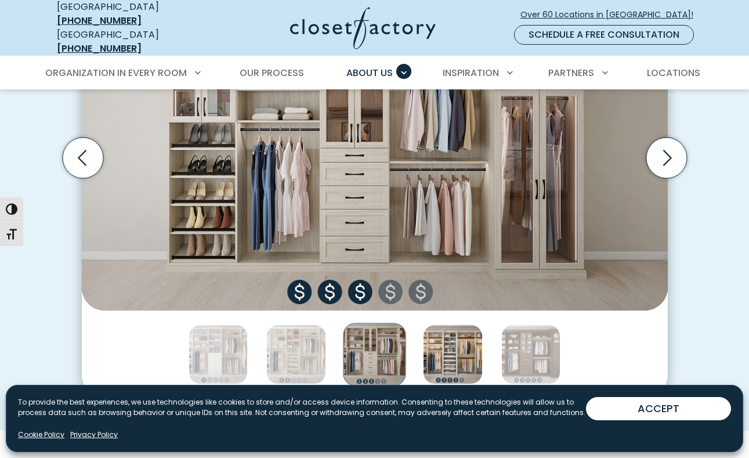
click at [461, 367] on img "Thumbnail Gallery" at bounding box center [453, 354] width 60 height 60
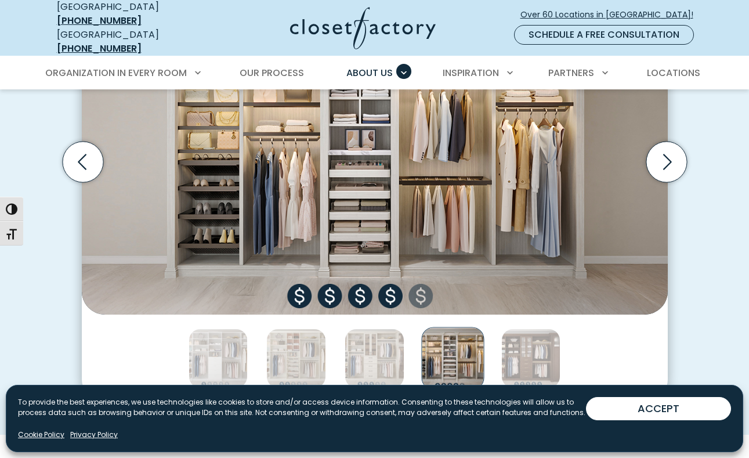
scroll to position [491, 0]
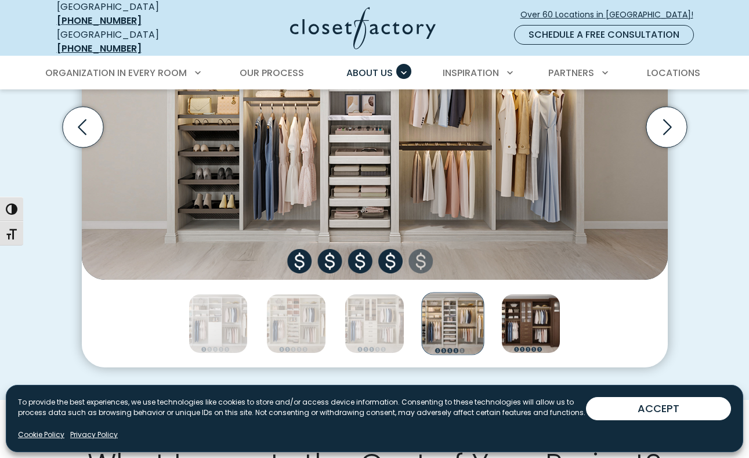
click at [521, 321] on img "Thumbnail Gallery" at bounding box center [531, 324] width 60 height 60
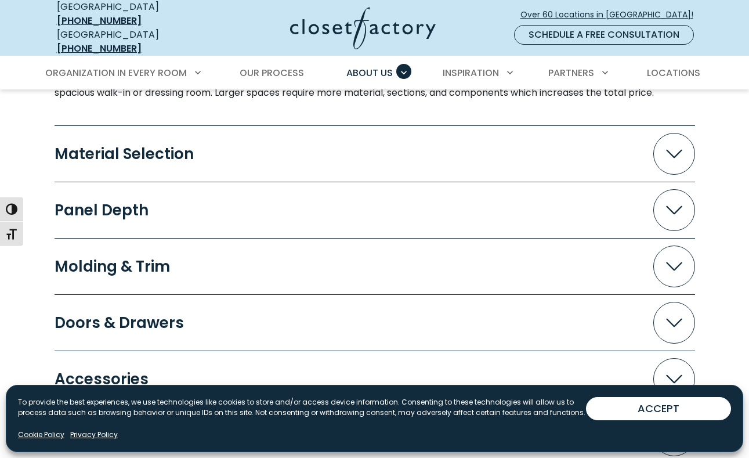
scroll to position [1112, 0]
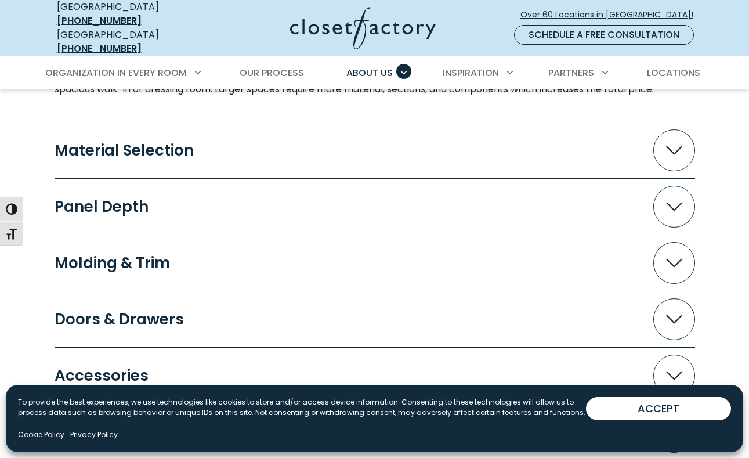
click at [116, 154] on button "Material Selection" at bounding box center [375, 150] width 640 height 42
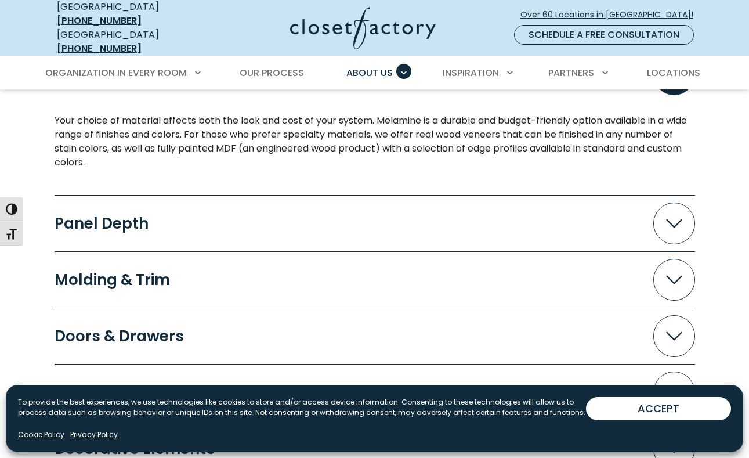
scroll to position [1195, 0]
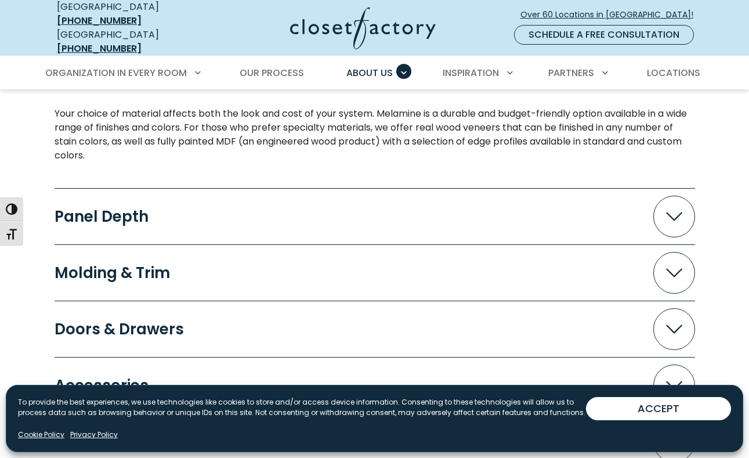
click at [137, 218] on button "Panel Depth" at bounding box center [375, 216] width 640 height 42
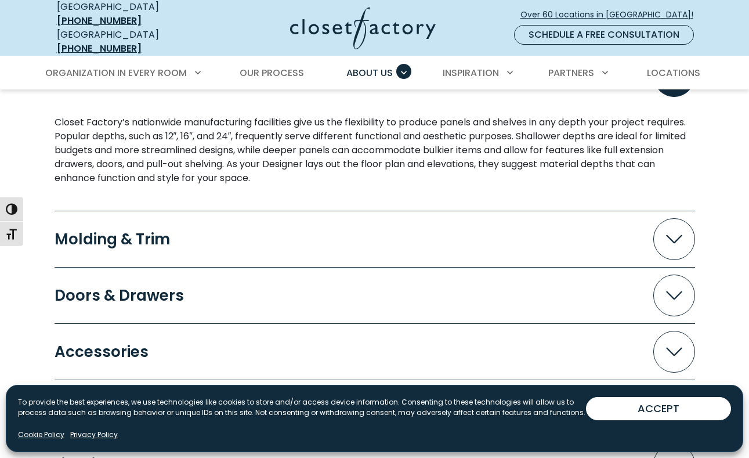
click at [137, 218] on button "Molding & Trim" at bounding box center [375, 239] width 640 height 42
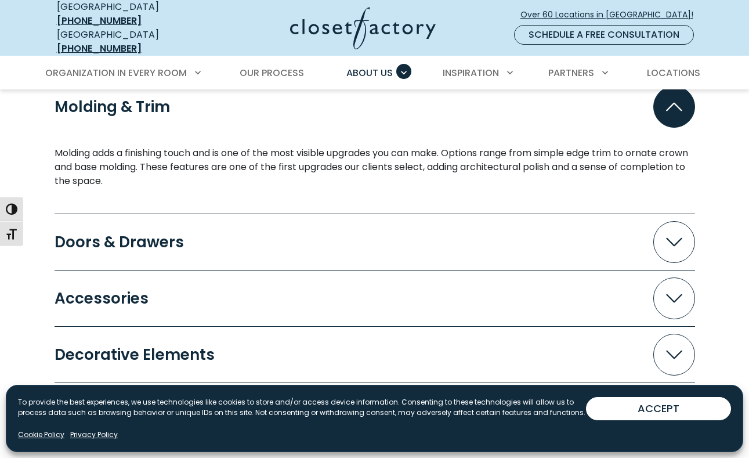
click at [137, 221] on button "Doors & Drawers" at bounding box center [375, 242] width 640 height 42
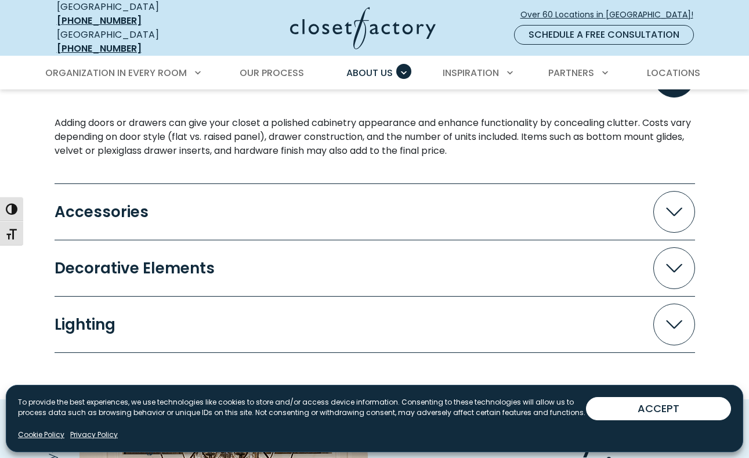
click at [138, 210] on div "Accessories" at bounding box center [106, 211] width 103 height 15
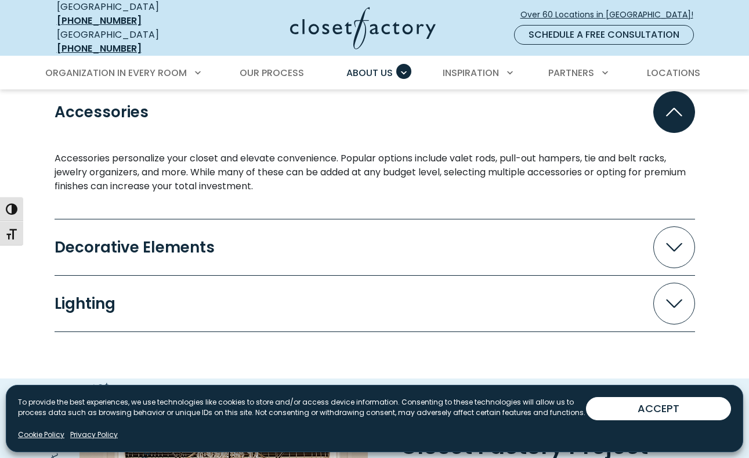
click at [139, 240] on div "Decorative Elements" at bounding box center [139, 247] width 169 height 15
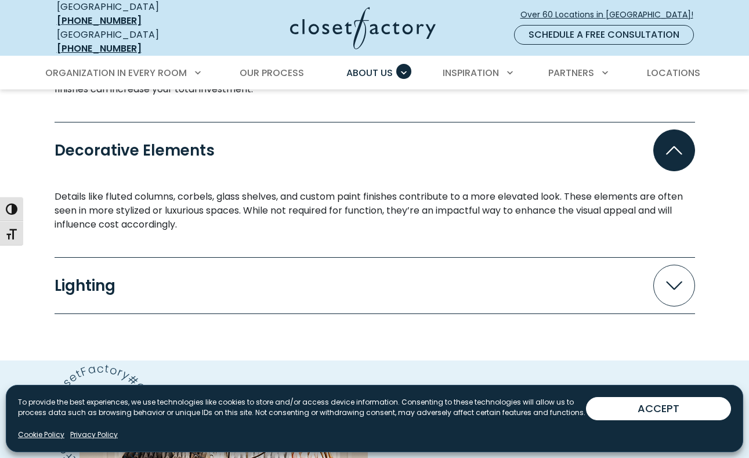
scroll to position [1841, 0]
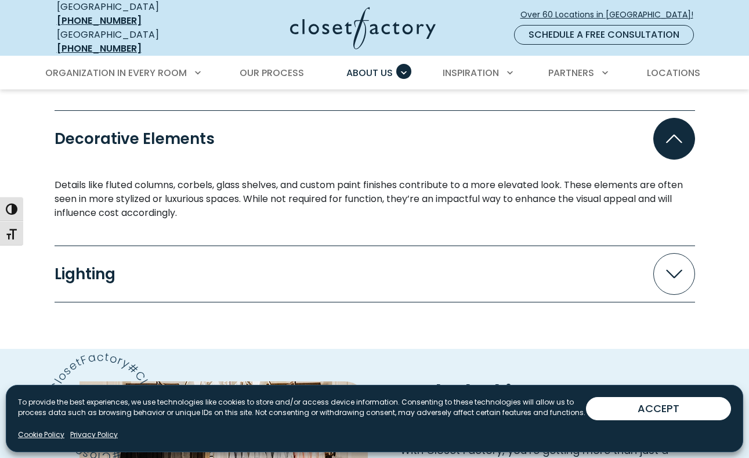
click at [121, 270] on div "Lighting" at bounding box center [90, 273] width 70 height 15
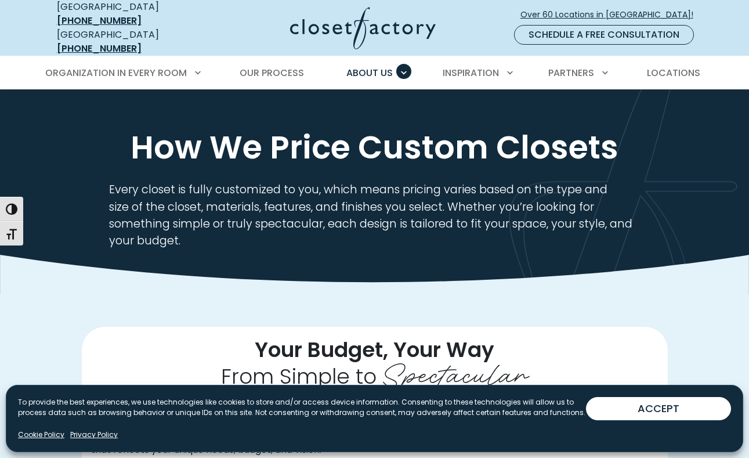
scroll to position [0, 0]
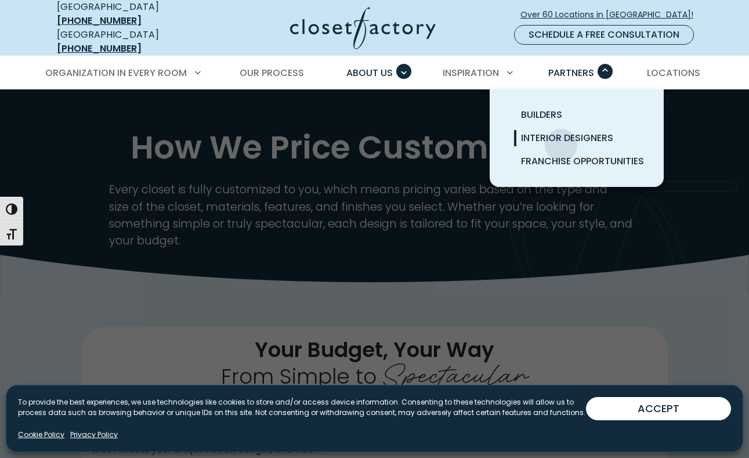
click at [561, 136] on link "Interior Designers" at bounding box center [591, 137] width 174 height 23
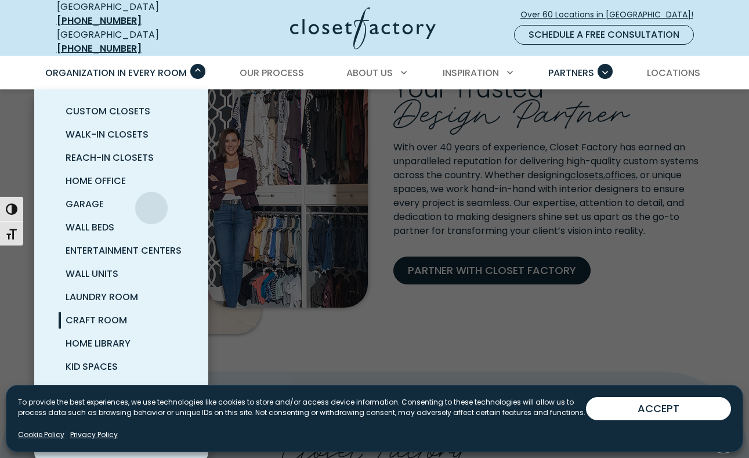
scroll to position [3, 0]
click at [108, 316] on span "Craft Room" at bounding box center [96, 319] width 61 height 13
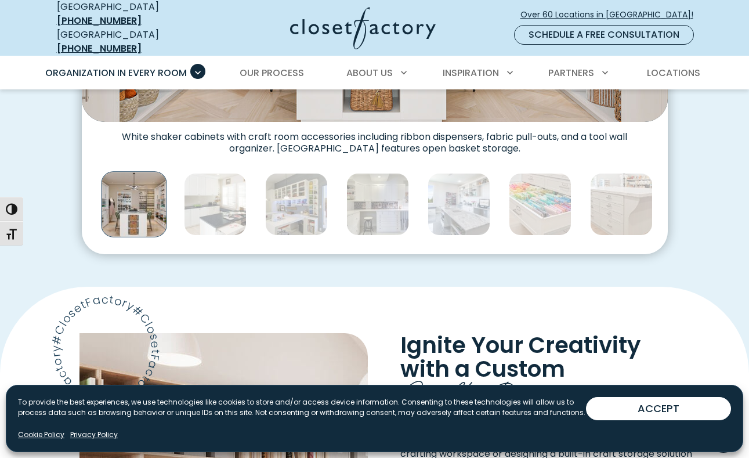
scroll to position [635, 0]
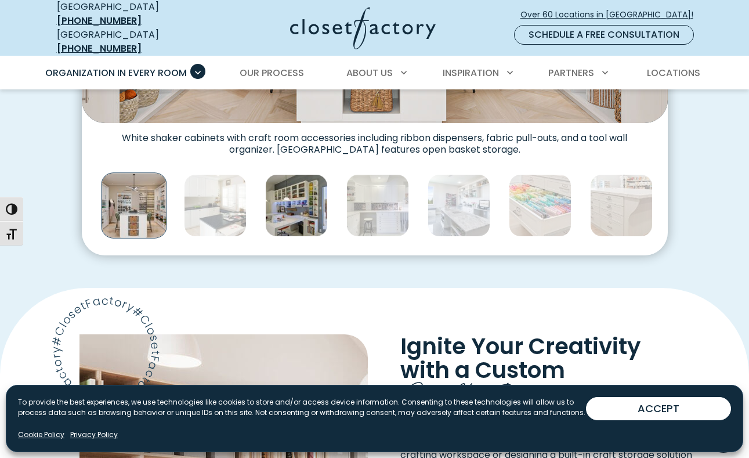
click at [317, 205] on img "Thumbnail Gallery" at bounding box center [296, 205] width 63 height 63
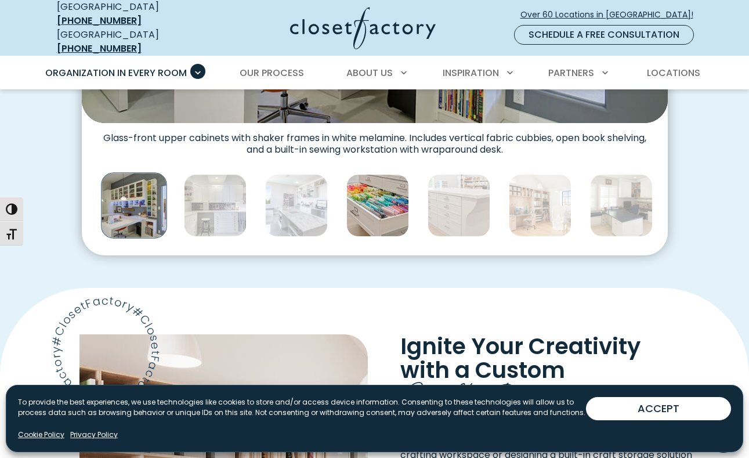
click at [364, 204] on img "Thumbnail Gallery" at bounding box center [377, 205] width 63 height 63
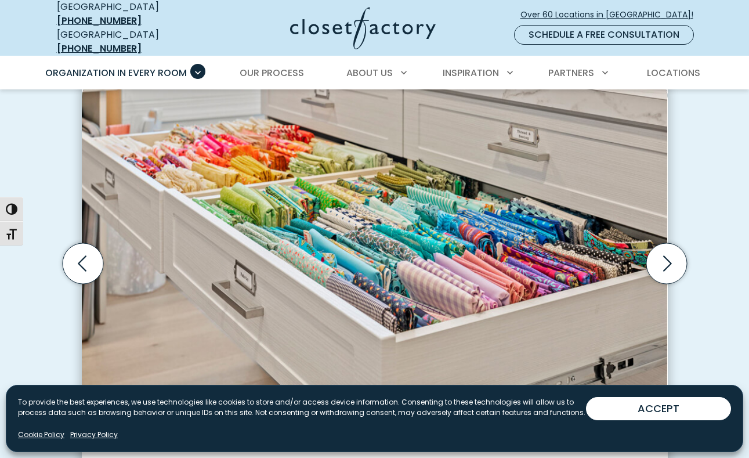
scroll to position [338, 0]
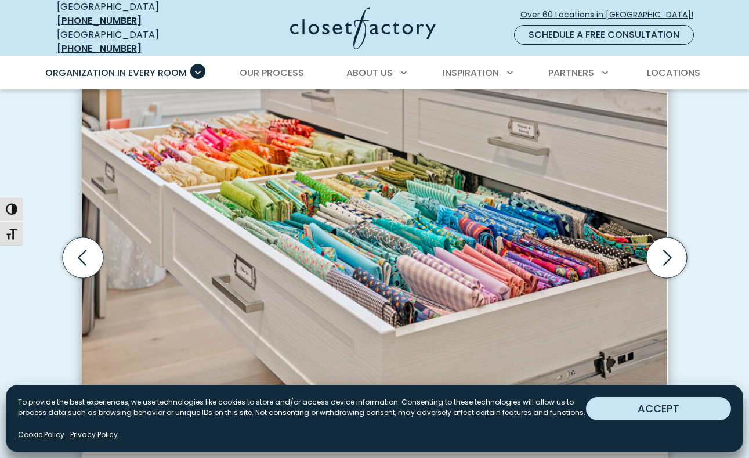
click at [703, 414] on button "ACCEPT" at bounding box center [658, 408] width 145 height 23
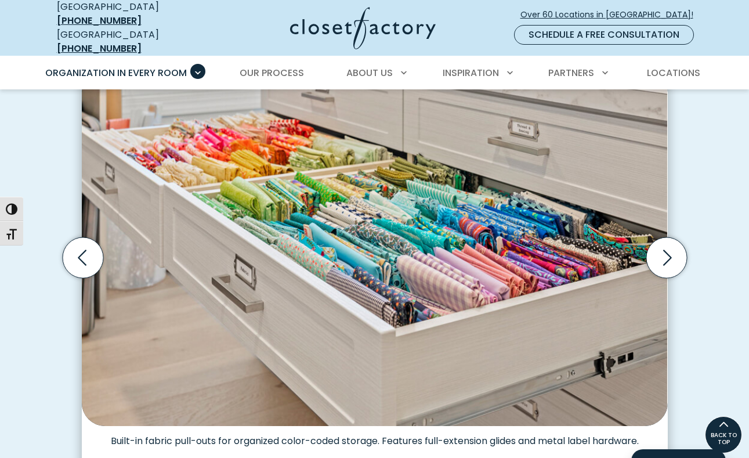
scroll to position [314, 0]
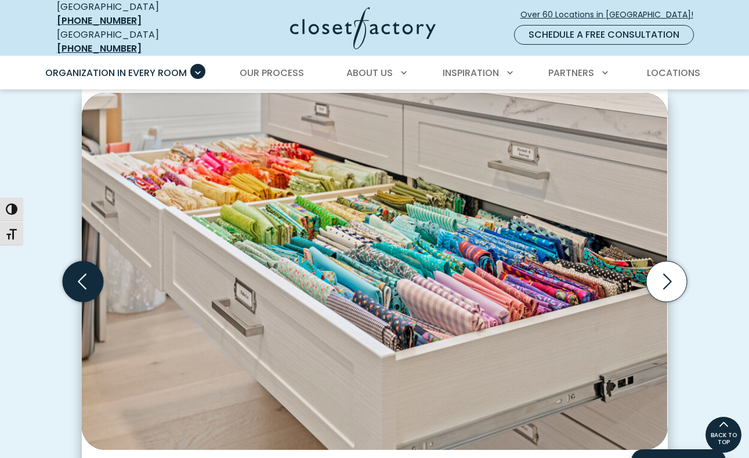
click at [81, 277] on icon "Previous slide" at bounding box center [82, 281] width 41 height 41
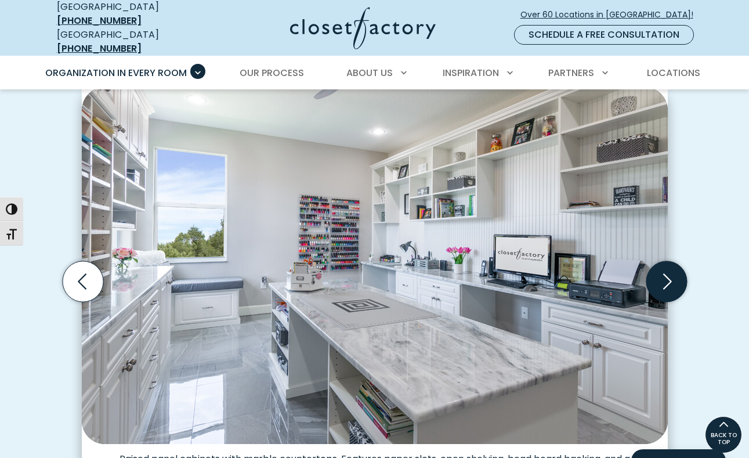
click at [670, 269] on icon "Next slide" at bounding box center [666, 281] width 41 height 41
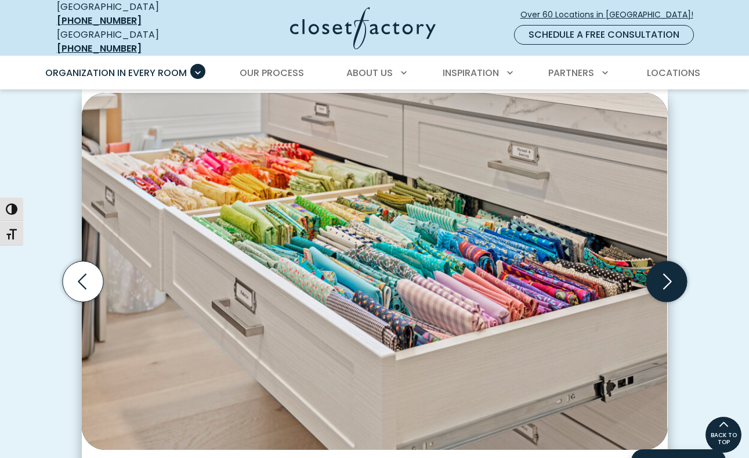
click at [670, 269] on icon "Next slide" at bounding box center [666, 281] width 41 height 41
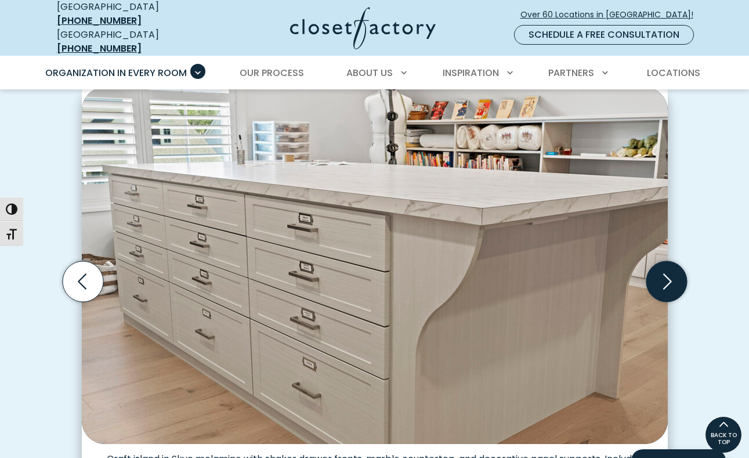
click at [670, 269] on icon "Next slide" at bounding box center [666, 281] width 41 height 41
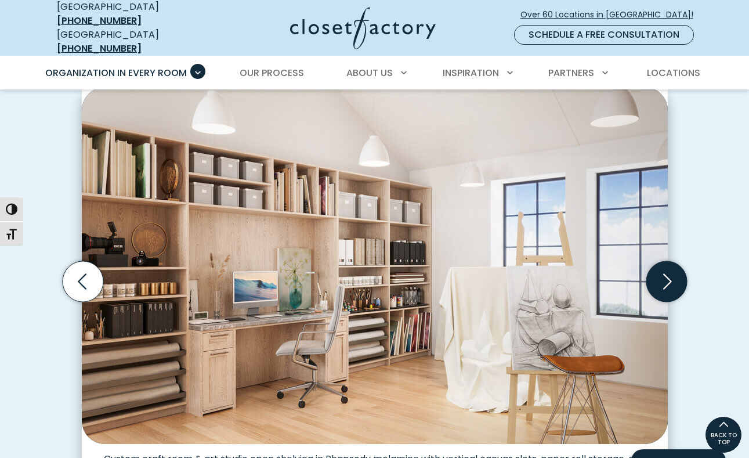
click at [670, 269] on icon "Next slide" at bounding box center [666, 281] width 41 height 41
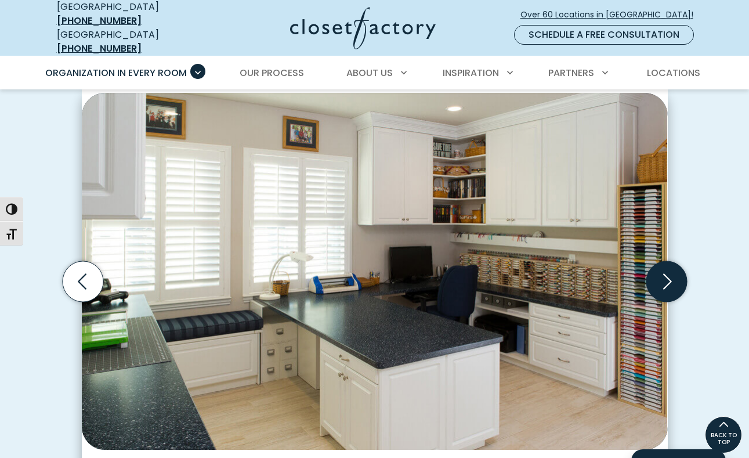
click at [669, 277] on icon "Next slide" at bounding box center [666, 281] width 41 height 41
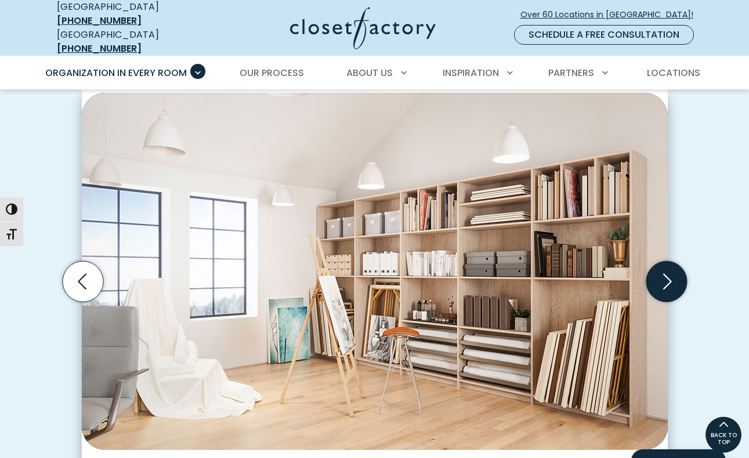
click at [669, 277] on icon "Next slide" at bounding box center [666, 281] width 41 height 41
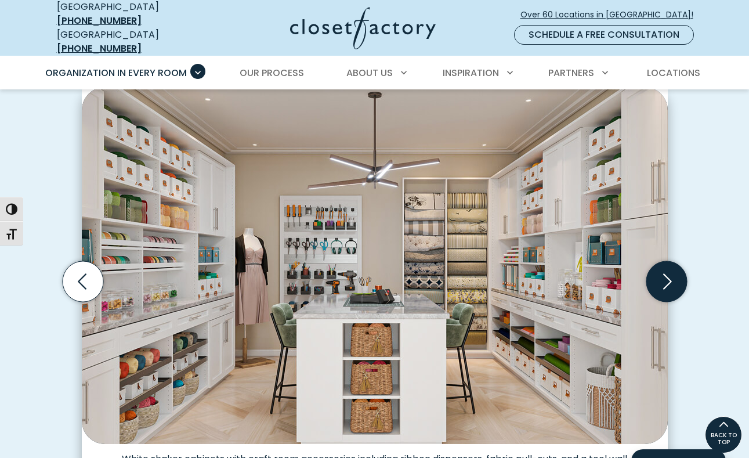
click at [669, 277] on icon "Next slide" at bounding box center [666, 281] width 41 height 41
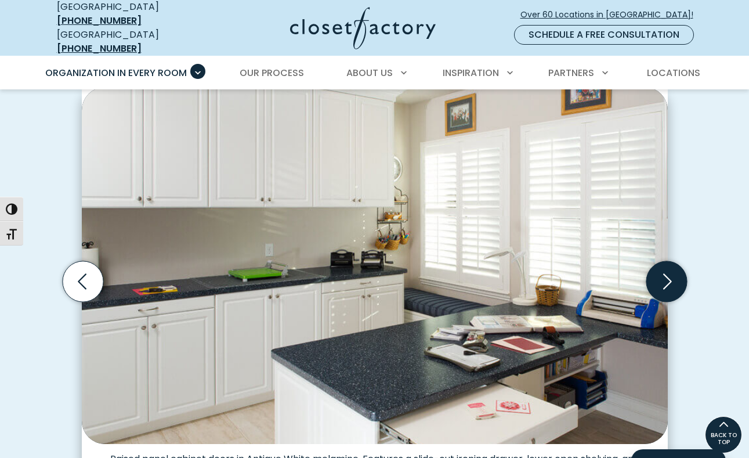
click at [669, 277] on icon "Next slide" at bounding box center [666, 281] width 41 height 41
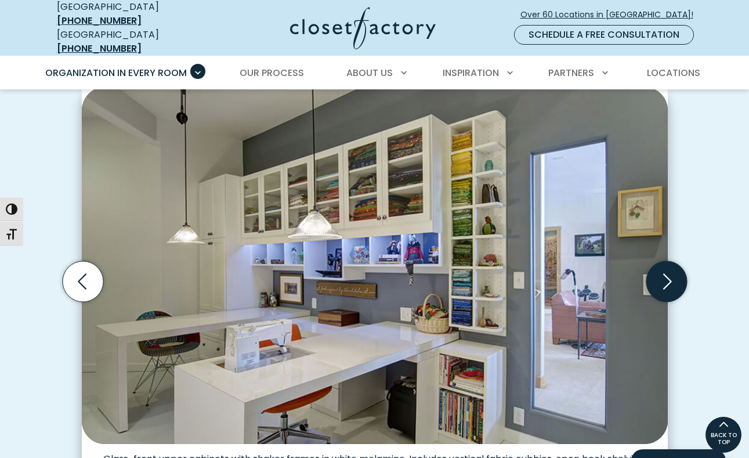
click at [669, 277] on icon "Next slide" at bounding box center [666, 281] width 41 height 41
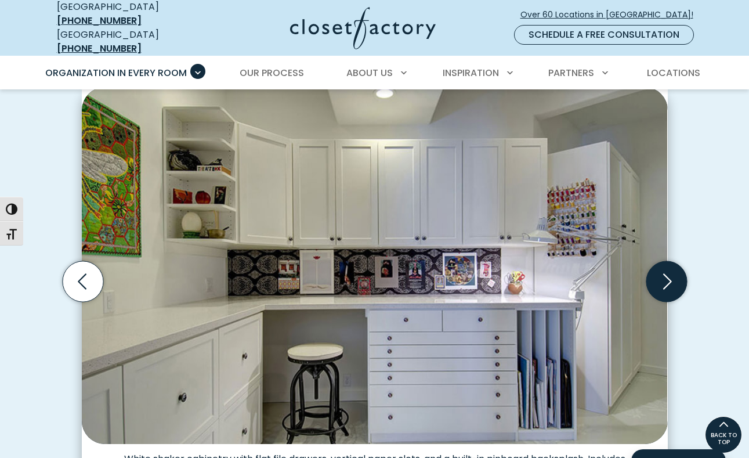
click at [668, 285] on icon "Next slide" at bounding box center [666, 281] width 41 height 41
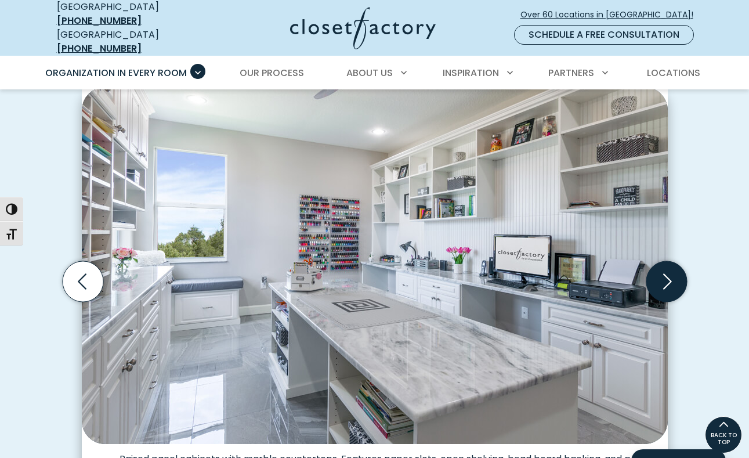
click at [668, 284] on icon "Next slide" at bounding box center [666, 281] width 41 height 41
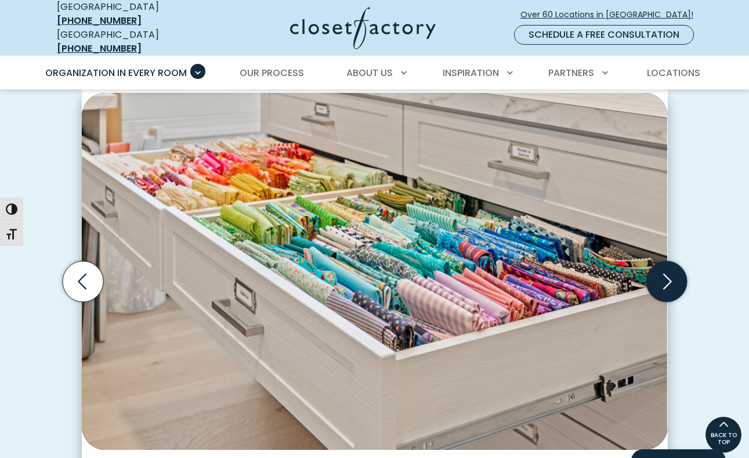
click at [668, 284] on icon "Next slide" at bounding box center [666, 281] width 41 height 41
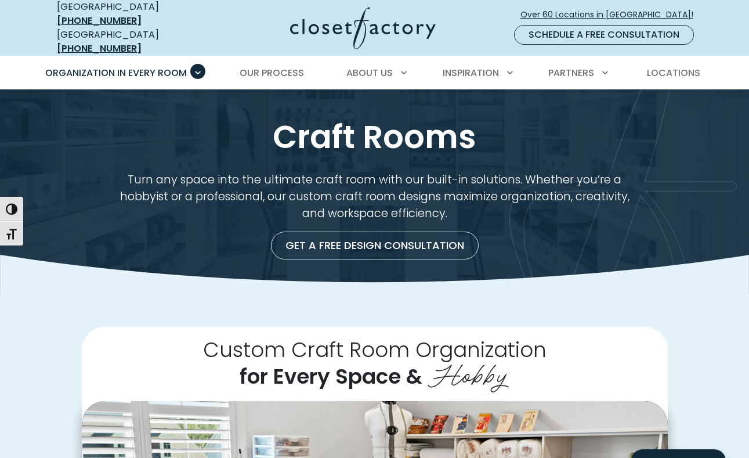
scroll to position [0, 0]
click at [277, 68] on span "Our Process" at bounding box center [272, 72] width 64 height 13
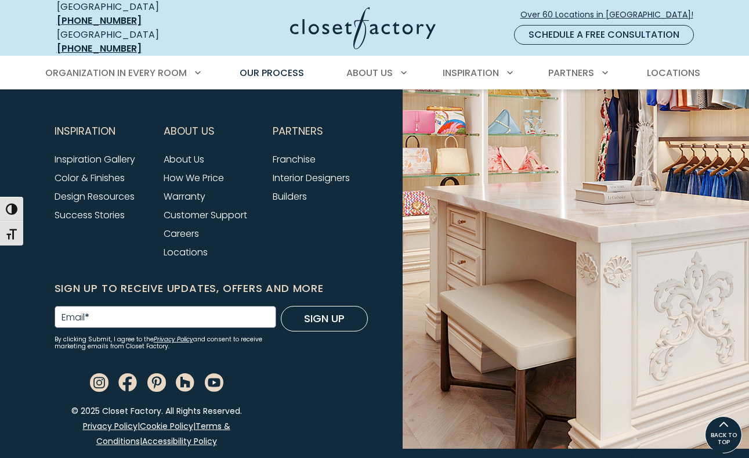
scroll to position [2942, 0]
